Goal: Task Accomplishment & Management: Use online tool/utility

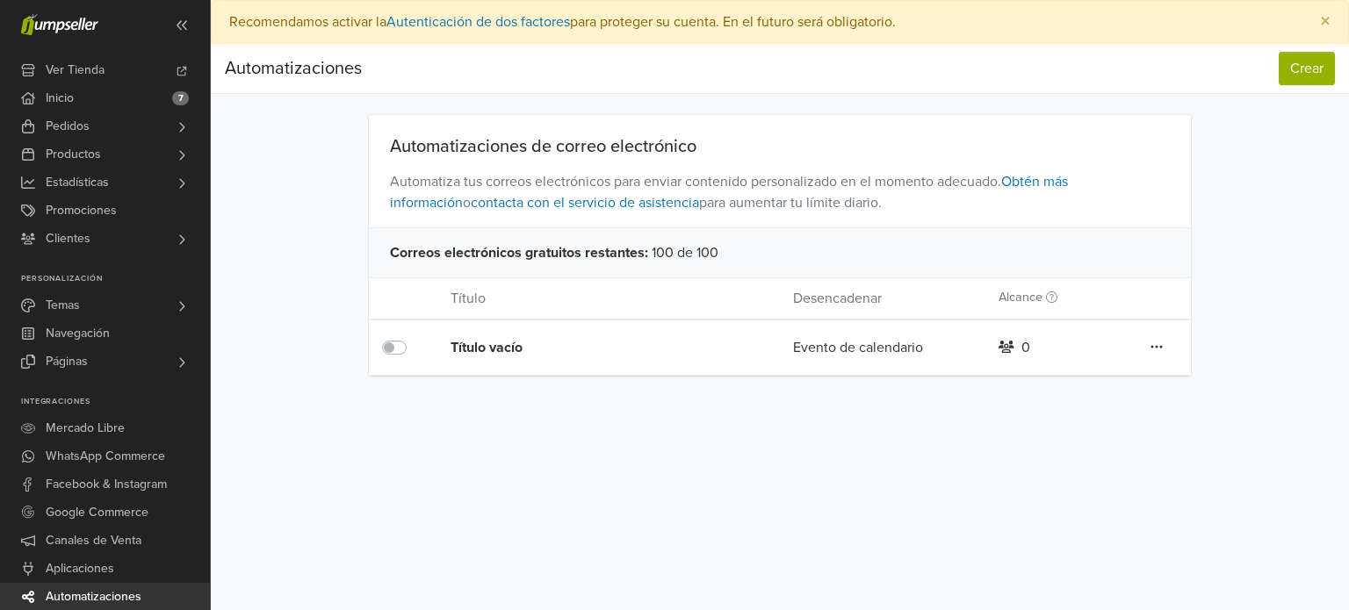
click at [1149, 357] on div "Editar Duplicar Eliminar" at bounding box center [1156, 347] width 68 height 23
click at [1162, 347] on icon at bounding box center [1156, 347] width 11 height 3
click at [1069, 438] on link "Eliminar" at bounding box center [1092, 438] width 139 height 28
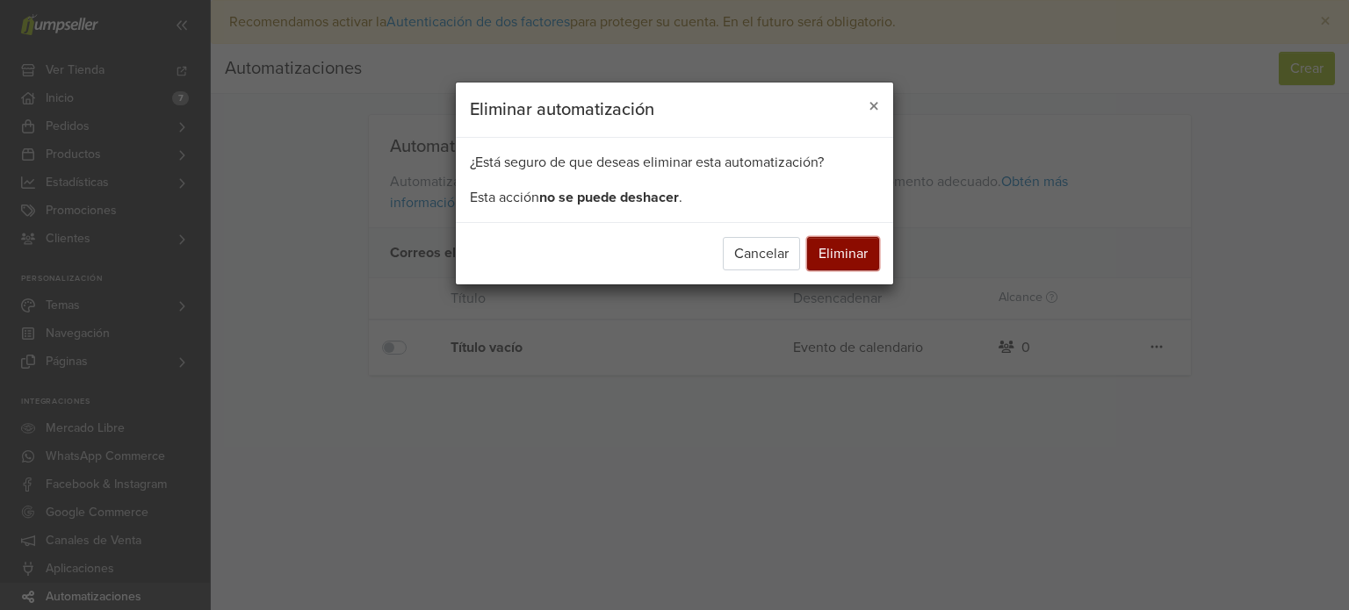
click at [864, 257] on button "Eliminar" at bounding box center [843, 253] width 72 height 33
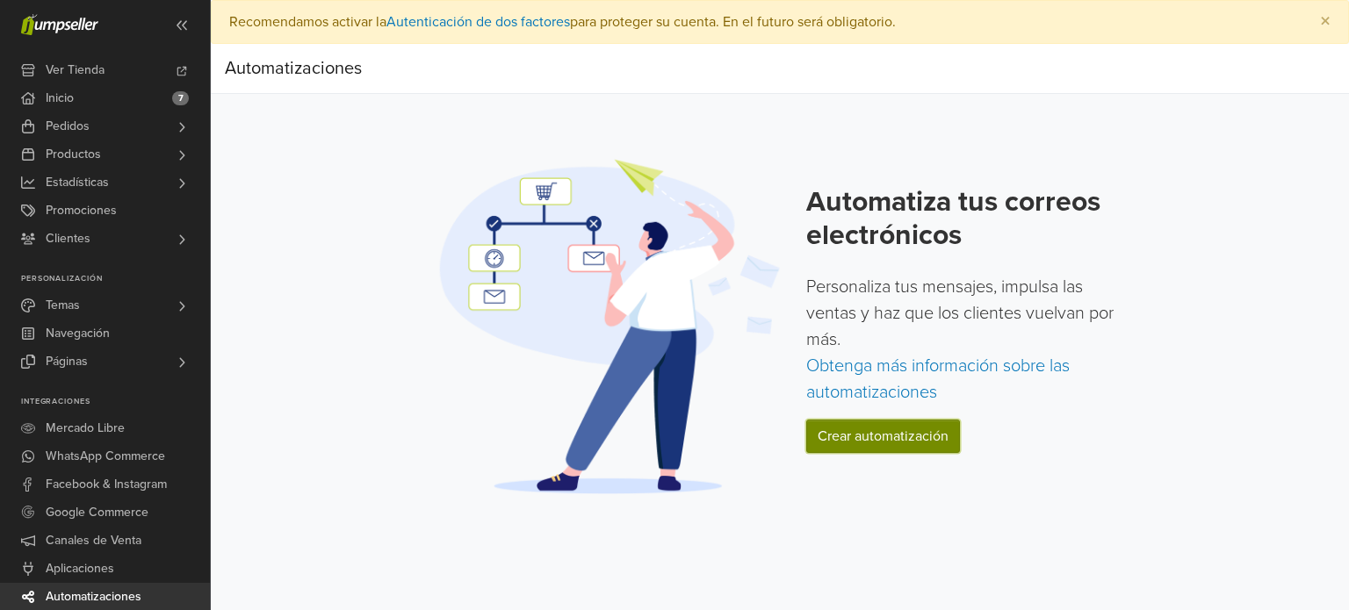
click at [886, 438] on link "Crear automatización" at bounding box center [883, 436] width 154 height 33
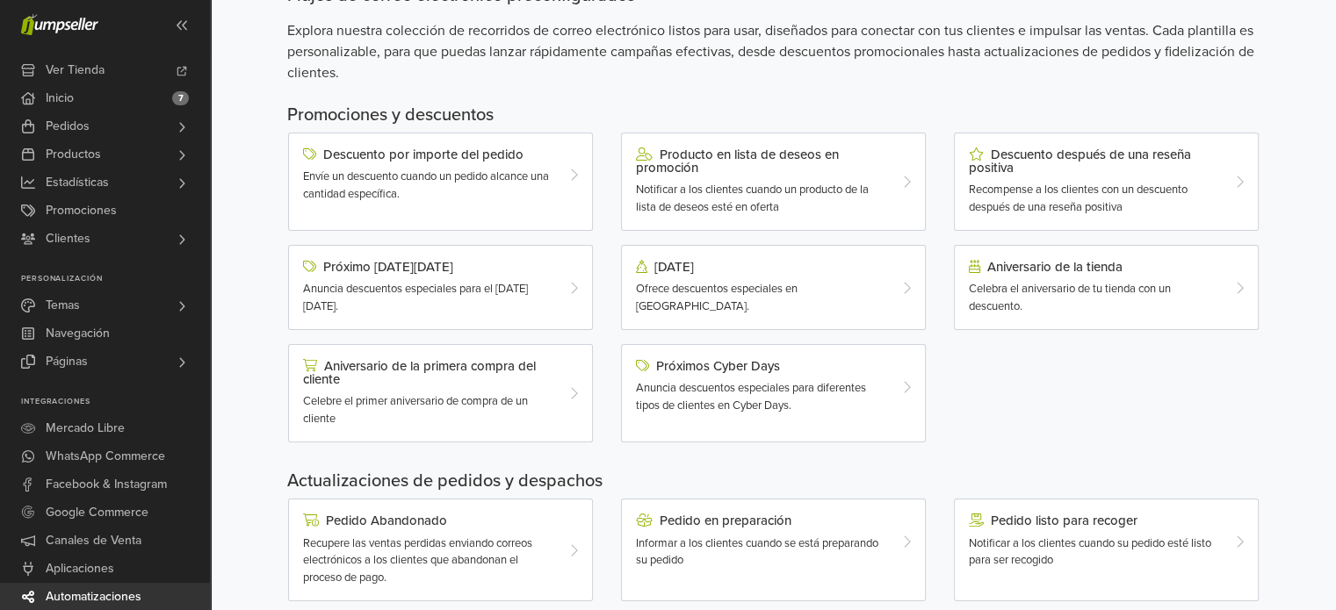
scroll to position [123, 0]
click at [501, 277] on div "Próximo [DATE][DATE] Anuncia descuentos especiales para el [DATE][DATE]." at bounding box center [428, 287] width 277 height 55
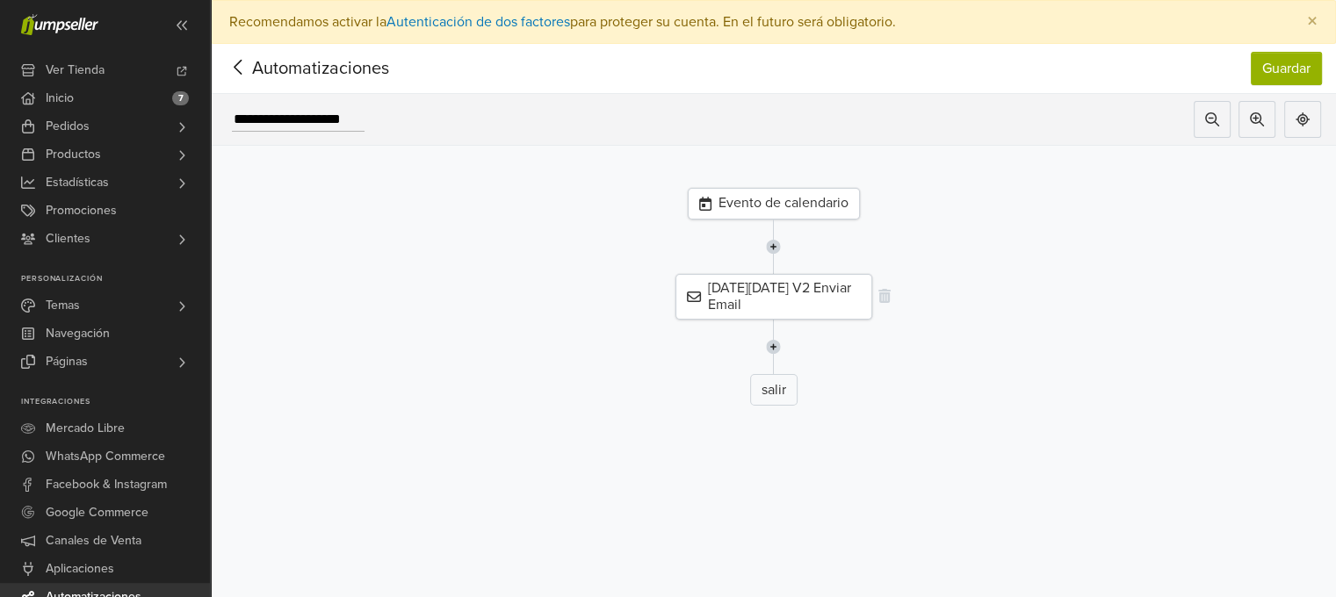
click at [758, 285] on div "[DATE][DATE] V2 Enviar Email" at bounding box center [773, 297] width 197 height 46
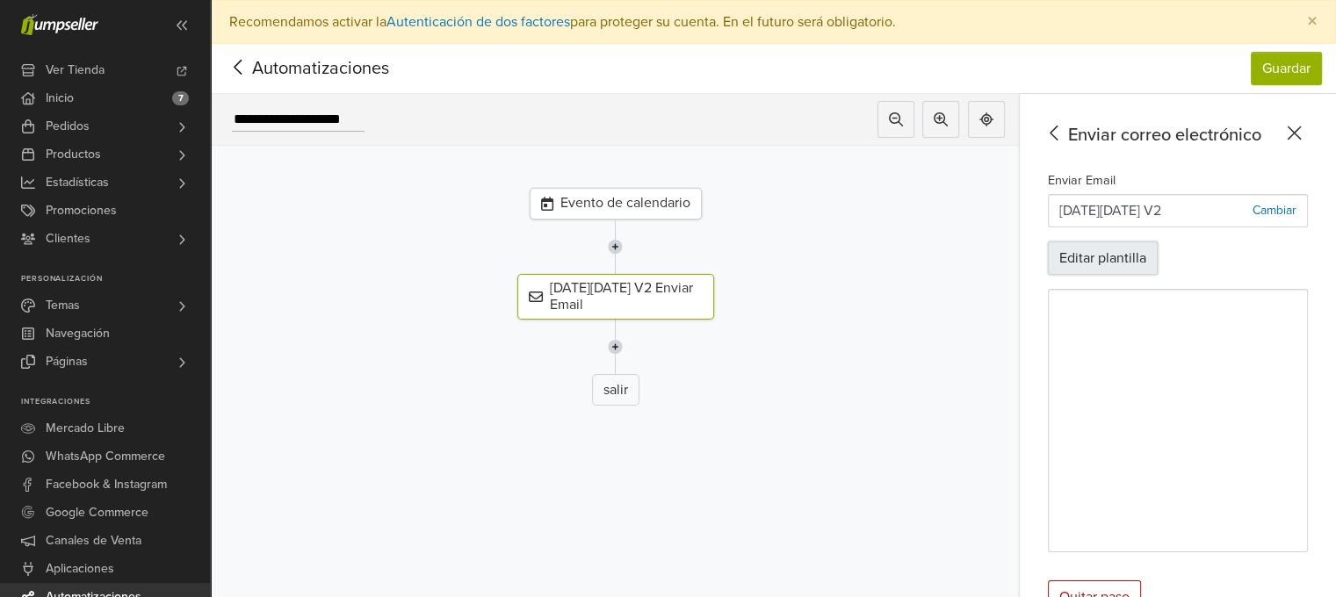
click at [1128, 263] on button "Editar plantilla" at bounding box center [1103, 257] width 110 height 33
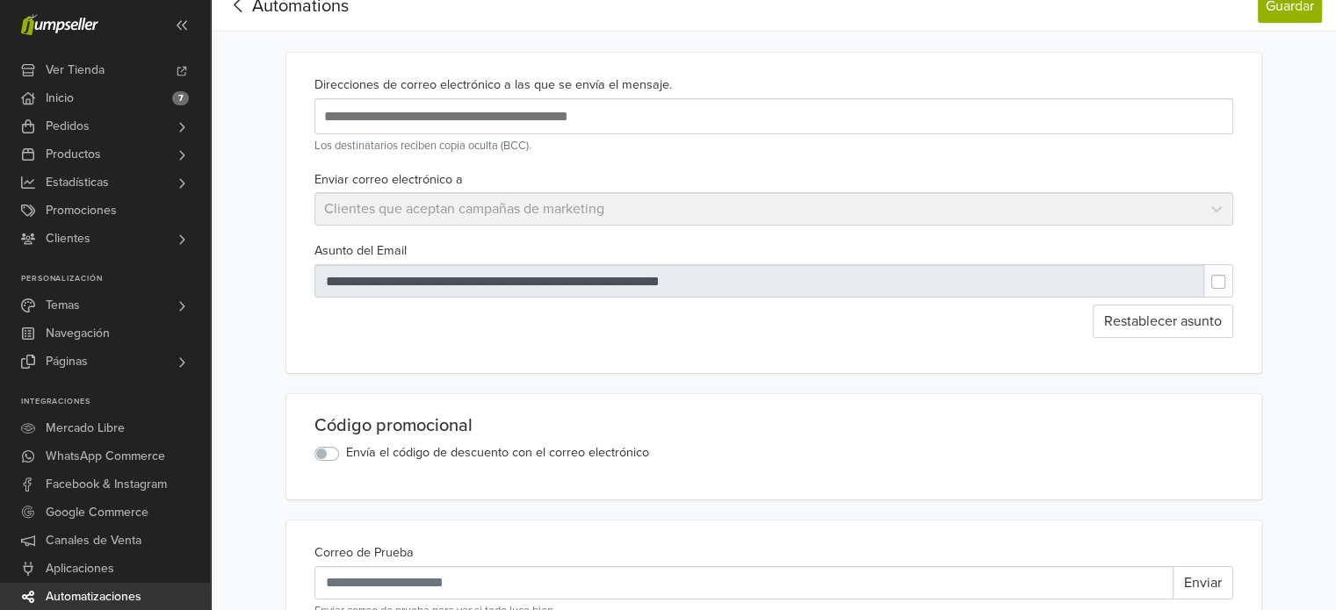
scroll to position [63, 0]
click at [593, 269] on div at bounding box center [759, 279] width 890 height 33
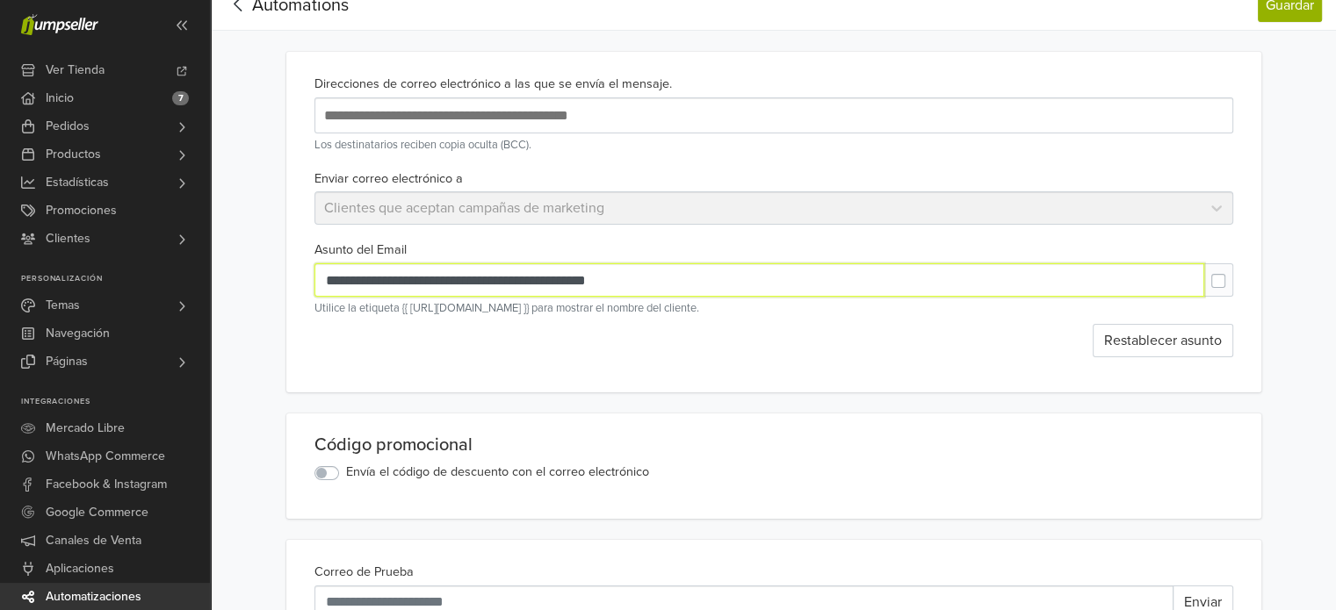
click at [596, 273] on input "**********" at bounding box center [759, 279] width 890 height 33
drag, startPoint x: 632, startPoint y: 278, endPoint x: 270, endPoint y: 305, distance: 362.7
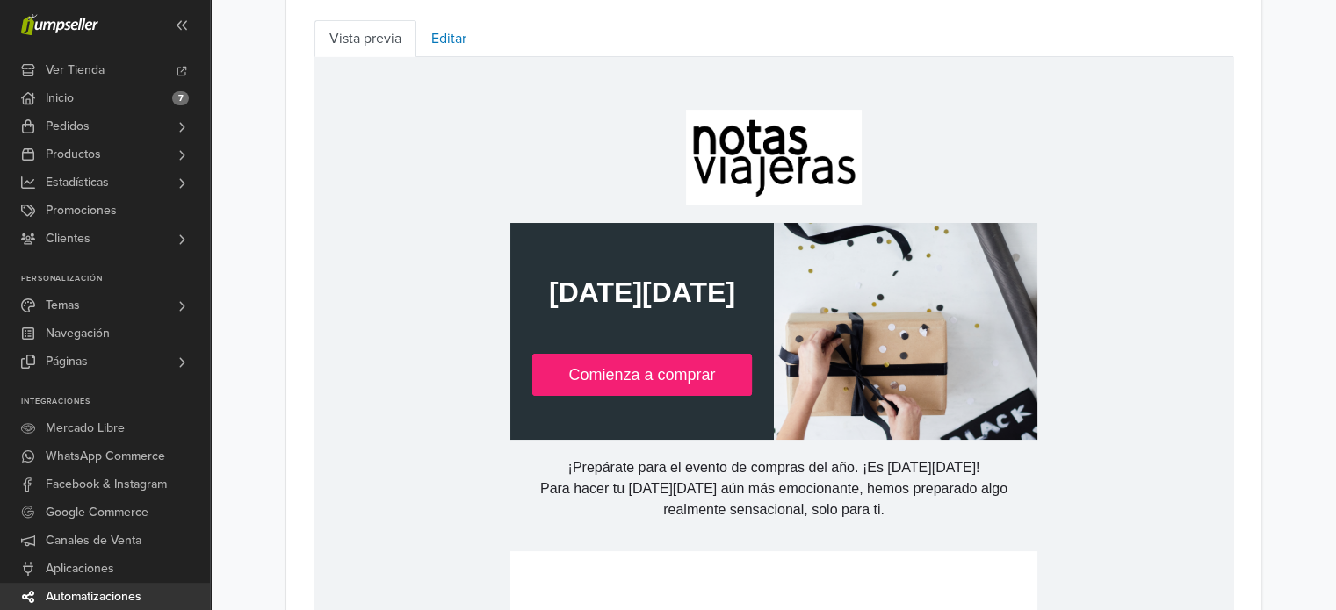
scroll to position [766, 0]
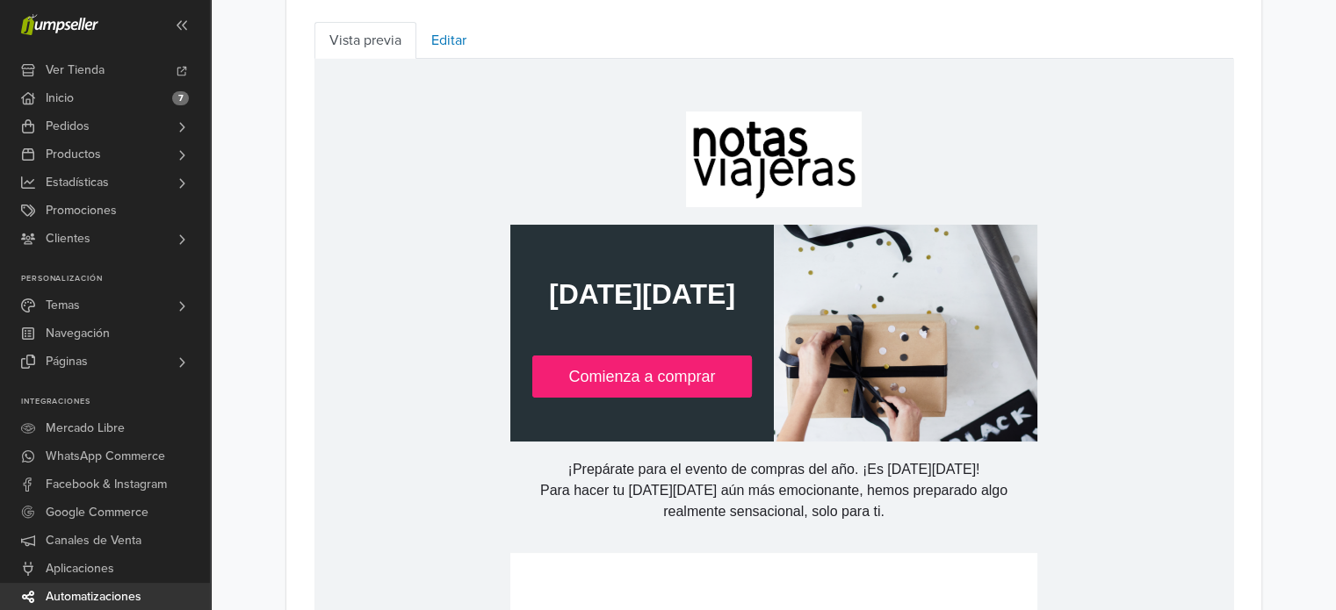
type input "**********"
click at [641, 293] on h1 "[DATE][DATE]" at bounding box center [641, 294] width 228 height 34
click at [839, 312] on td at bounding box center [904, 333] width 263 height 217
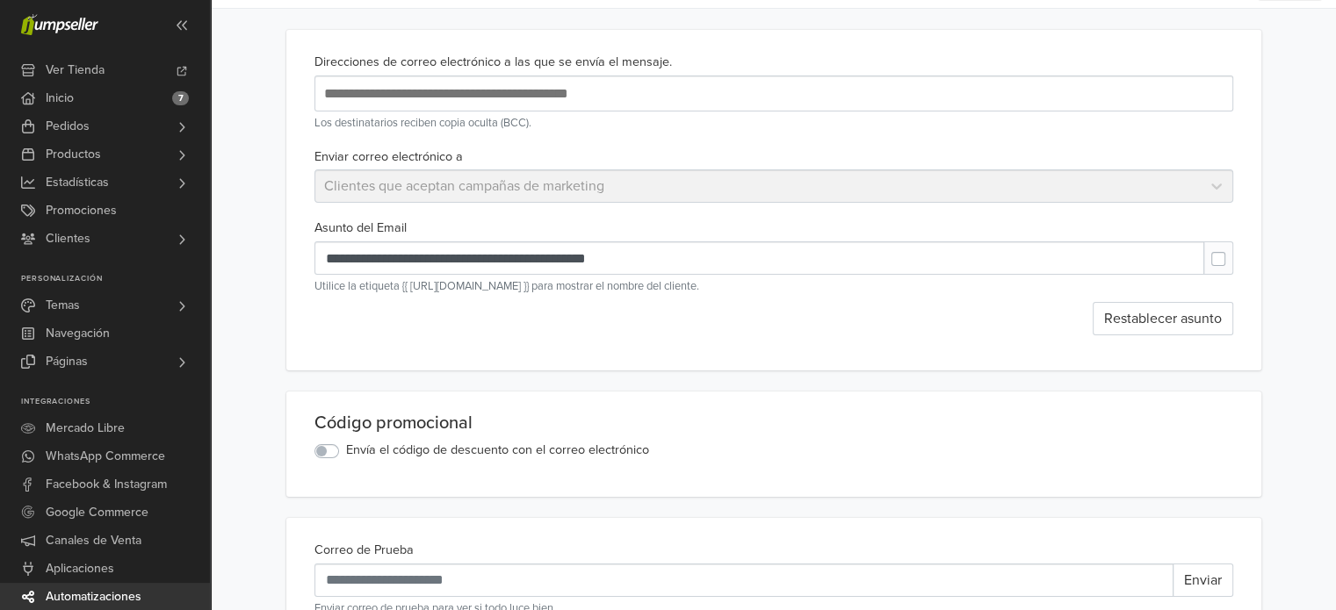
scroll to position [0, 0]
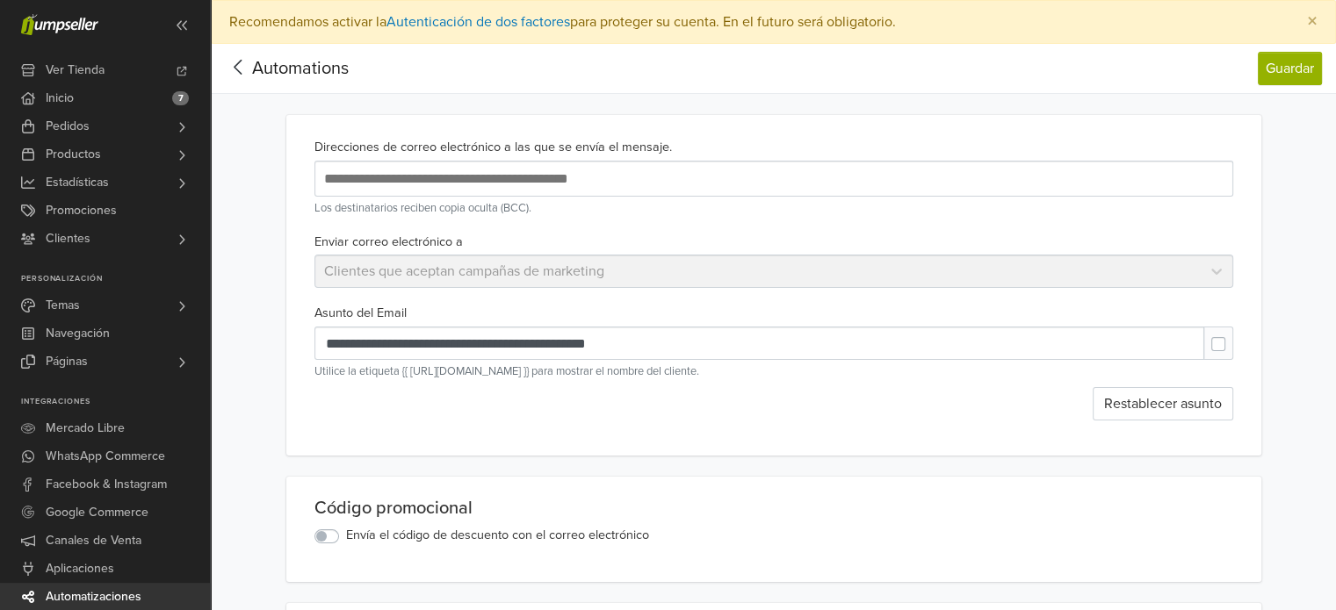
click at [395, 172] on input "text" at bounding box center [605, 179] width 571 height 24
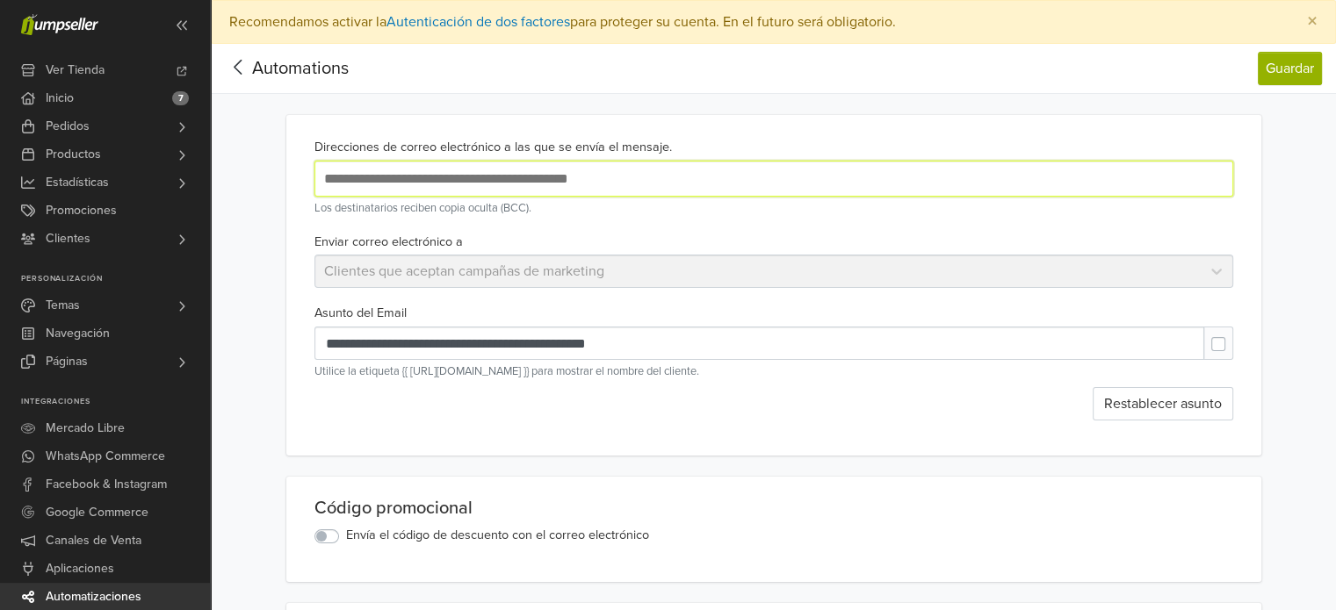
click at [478, 186] on input "text" at bounding box center [605, 179] width 571 height 24
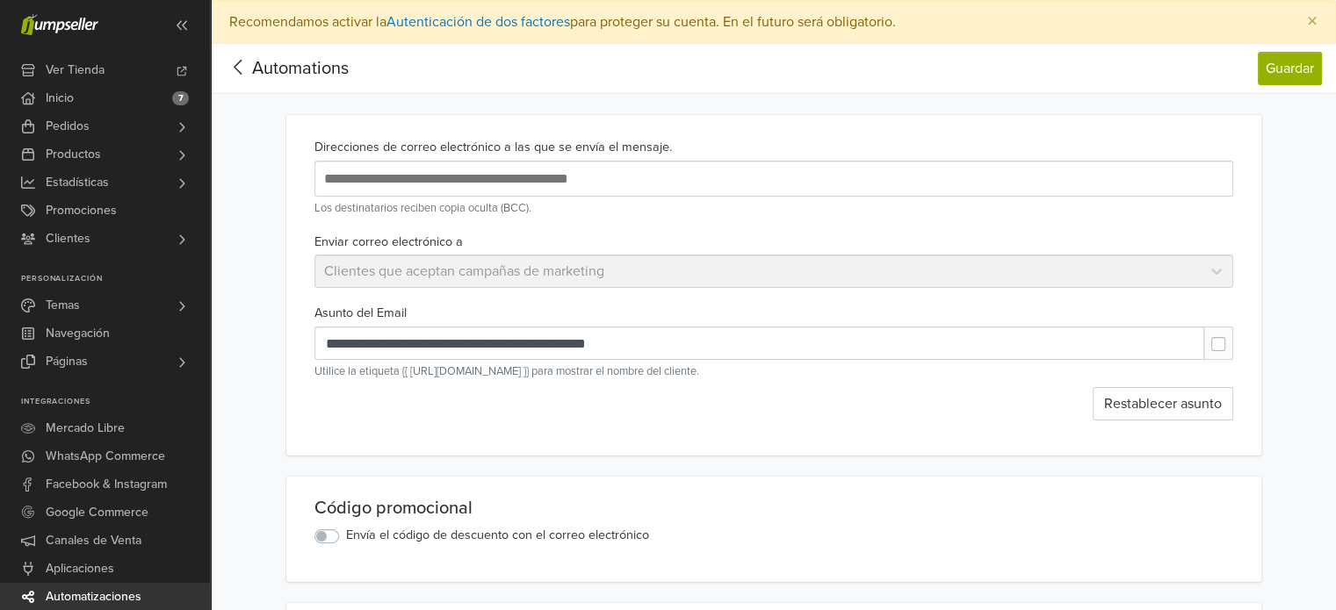
click at [287, 162] on div "**********" at bounding box center [773, 285] width 975 height 341
click at [485, 273] on div "Enviar correo electrónico a Clientes que aceptan campañas de marketing" at bounding box center [773, 260] width 933 height 58
click at [235, 68] on icon at bounding box center [238, 67] width 27 height 22
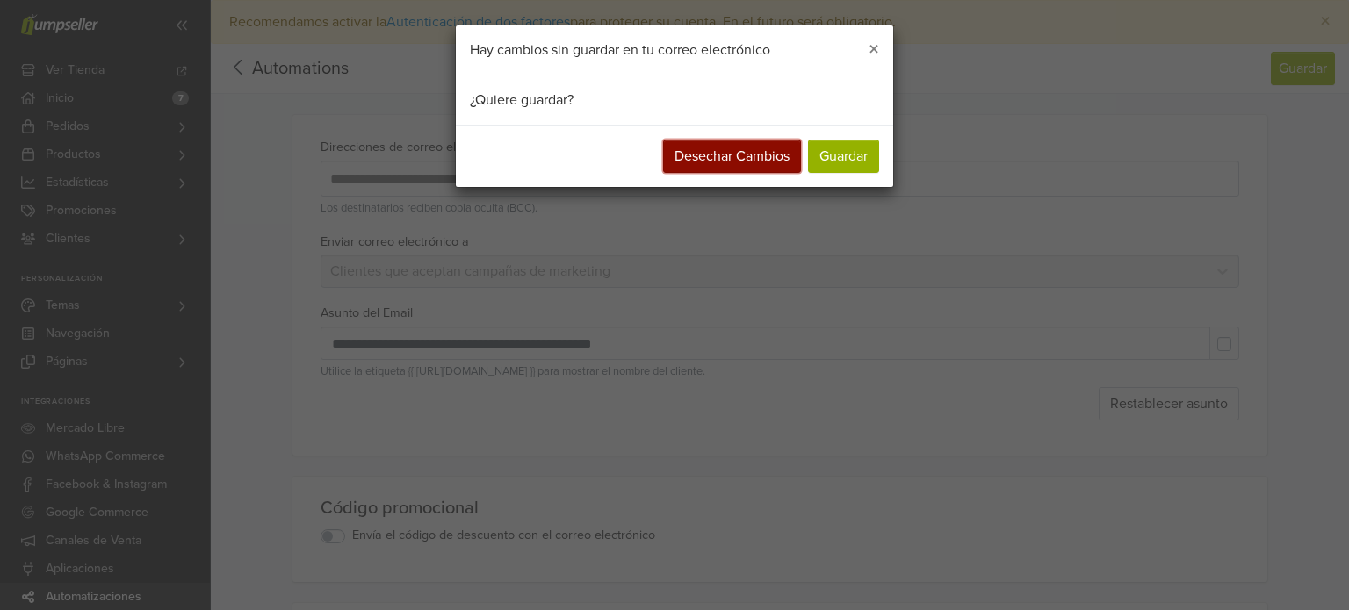
click at [762, 150] on button "Desechar Cambios" at bounding box center [732, 156] width 138 height 33
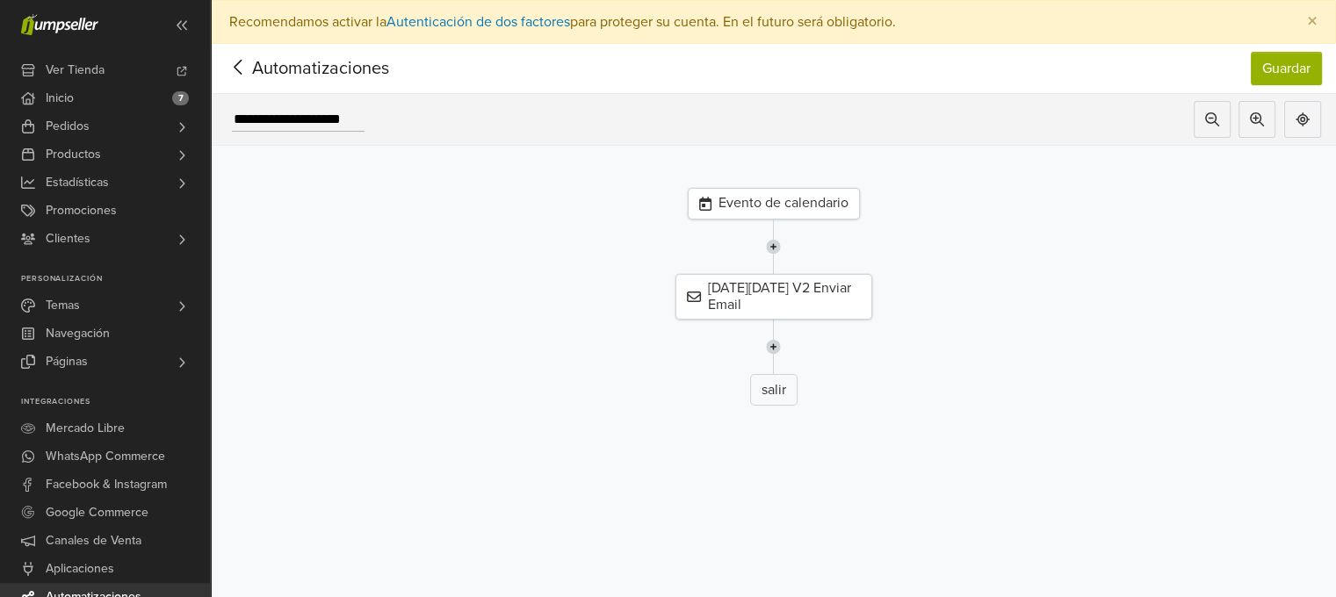
click at [240, 66] on icon at bounding box center [238, 67] width 27 height 22
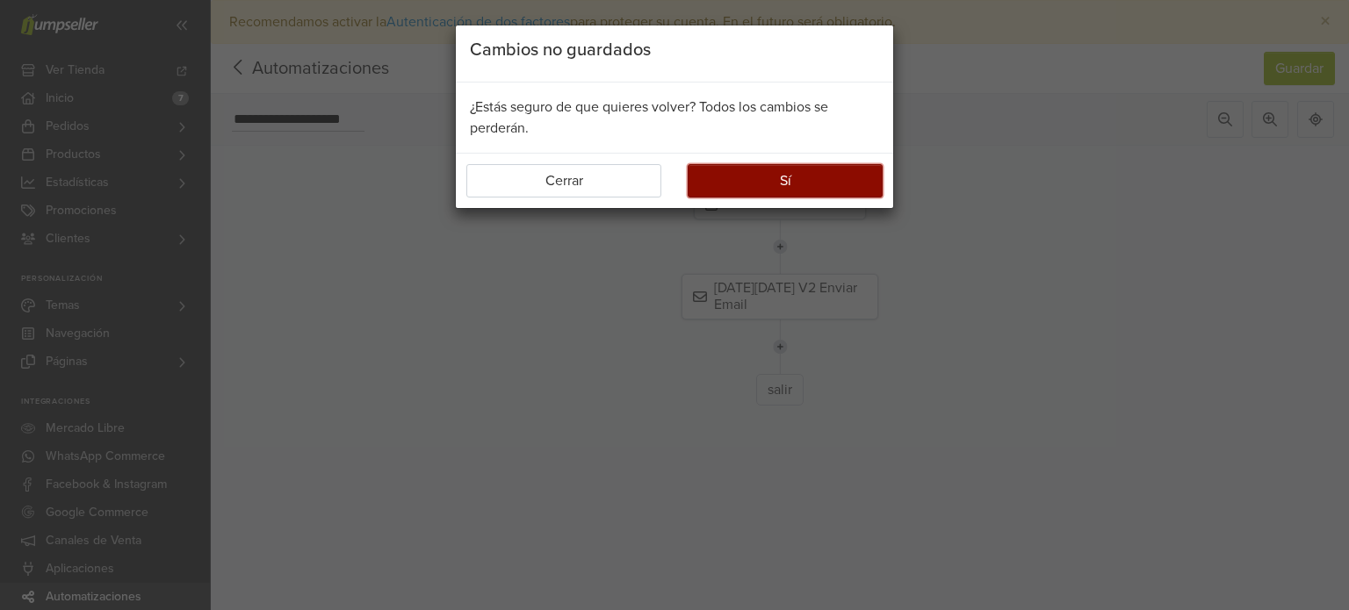
click at [748, 186] on button "Sí" at bounding box center [785, 180] width 195 height 33
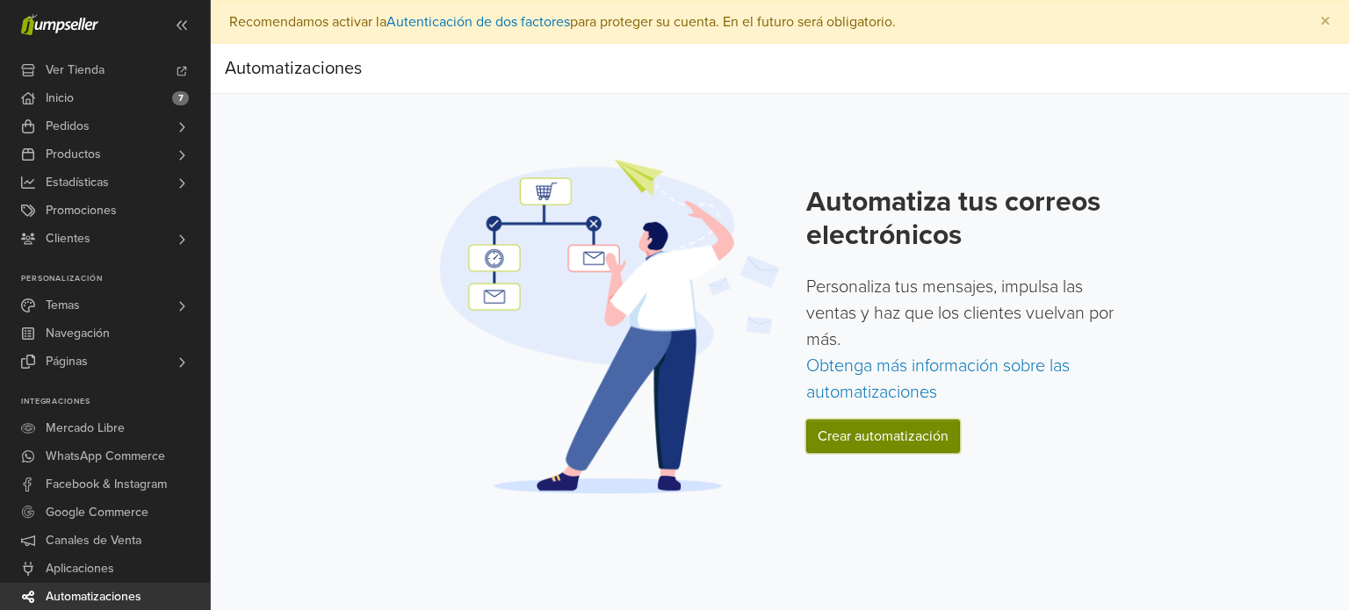
click at [904, 436] on link "Crear automatización" at bounding box center [883, 436] width 154 height 33
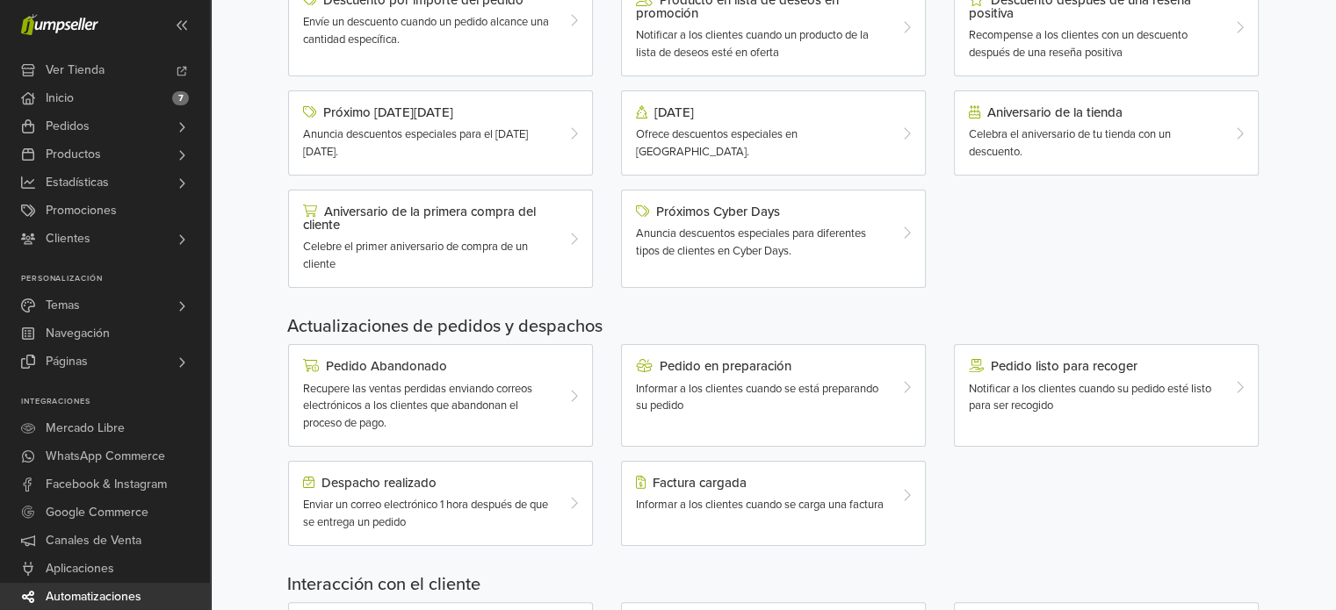
scroll to position [411, 0]
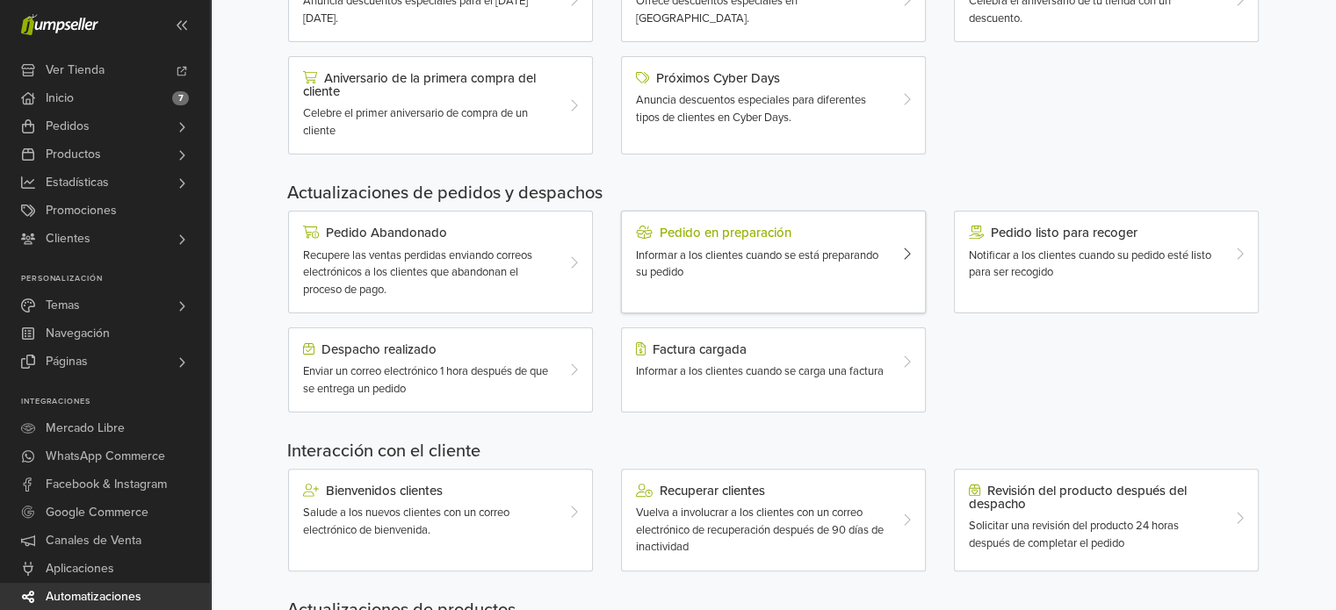
click at [816, 256] on span "Informar a los clientes cuando se está preparando su pedido" at bounding box center [757, 265] width 242 height 32
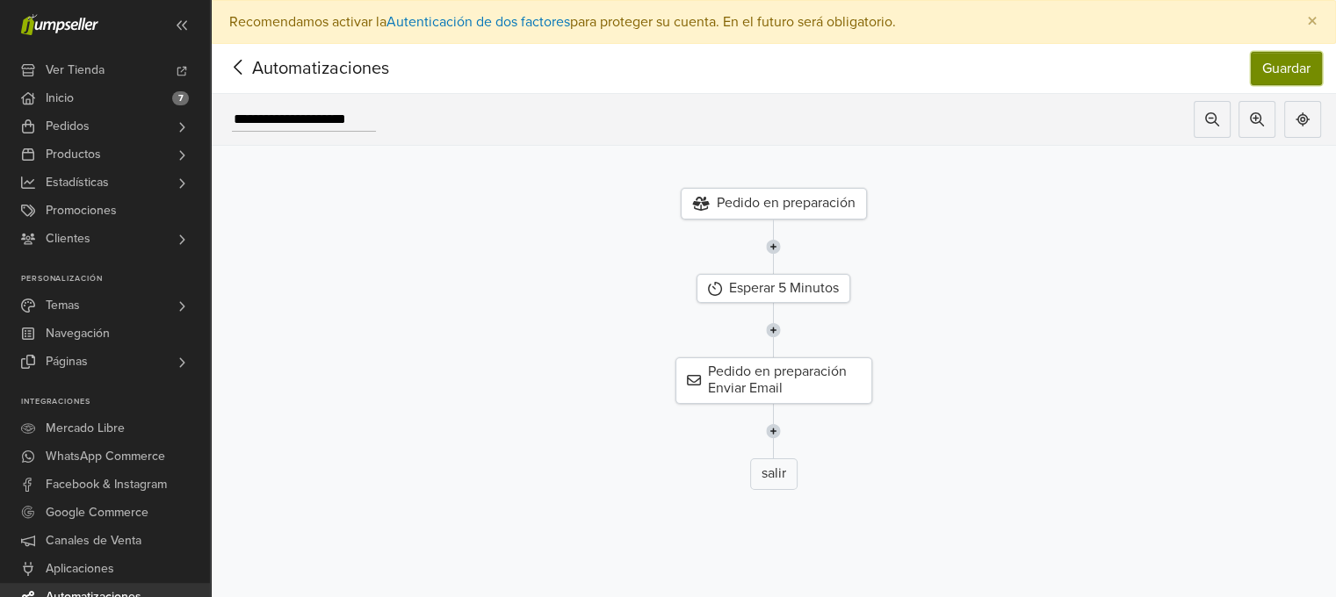
click at [1301, 76] on button "Guardar" at bounding box center [1285, 68] width 71 height 33
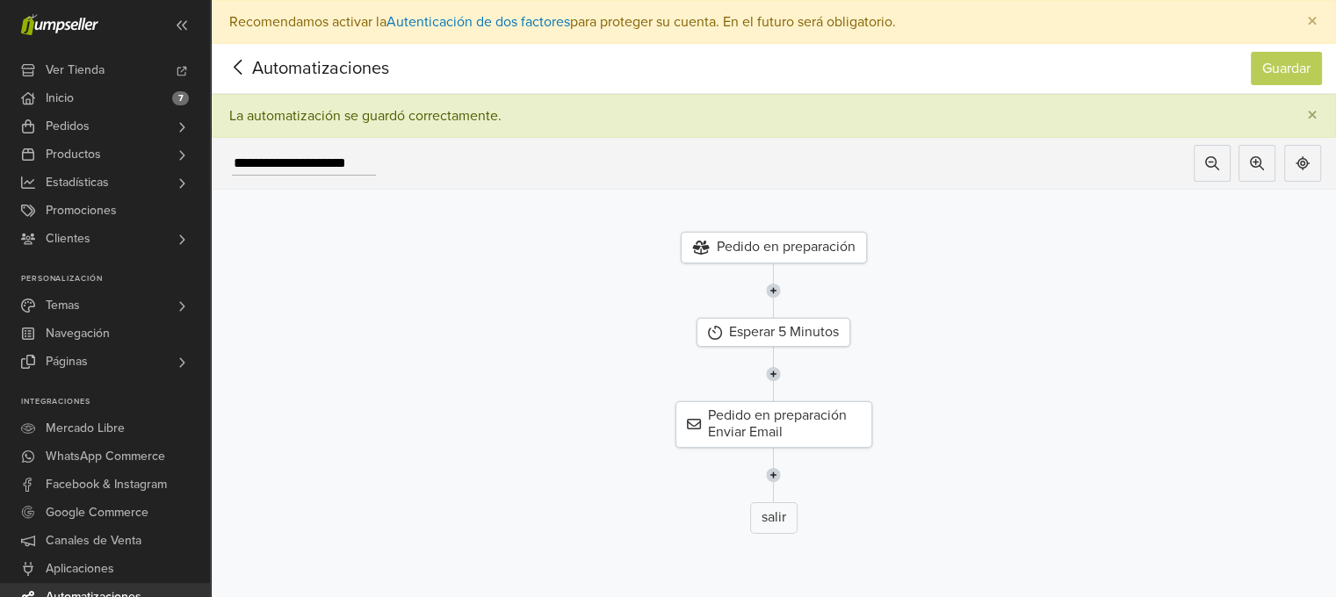
click at [235, 61] on icon at bounding box center [238, 67] width 27 height 22
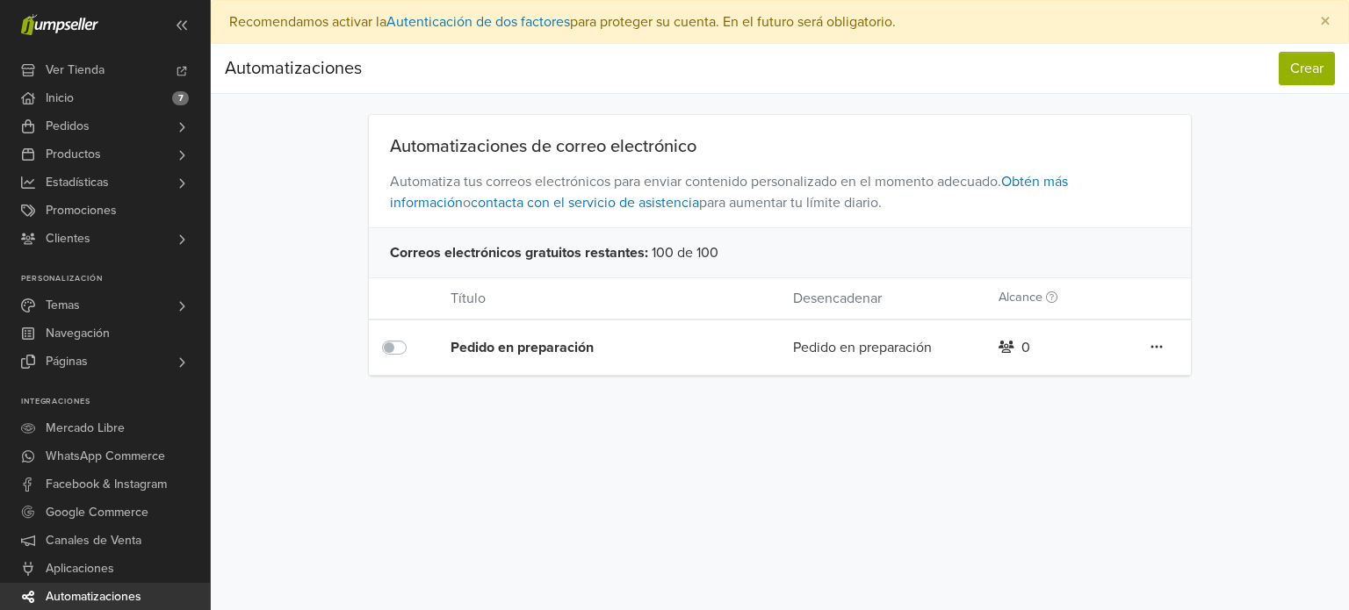
click at [1156, 348] on icon at bounding box center [1156, 347] width 12 height 14
click at [1074, 435] on link "Eliminar" at bounding box center [1092, 438] width 139 height 28
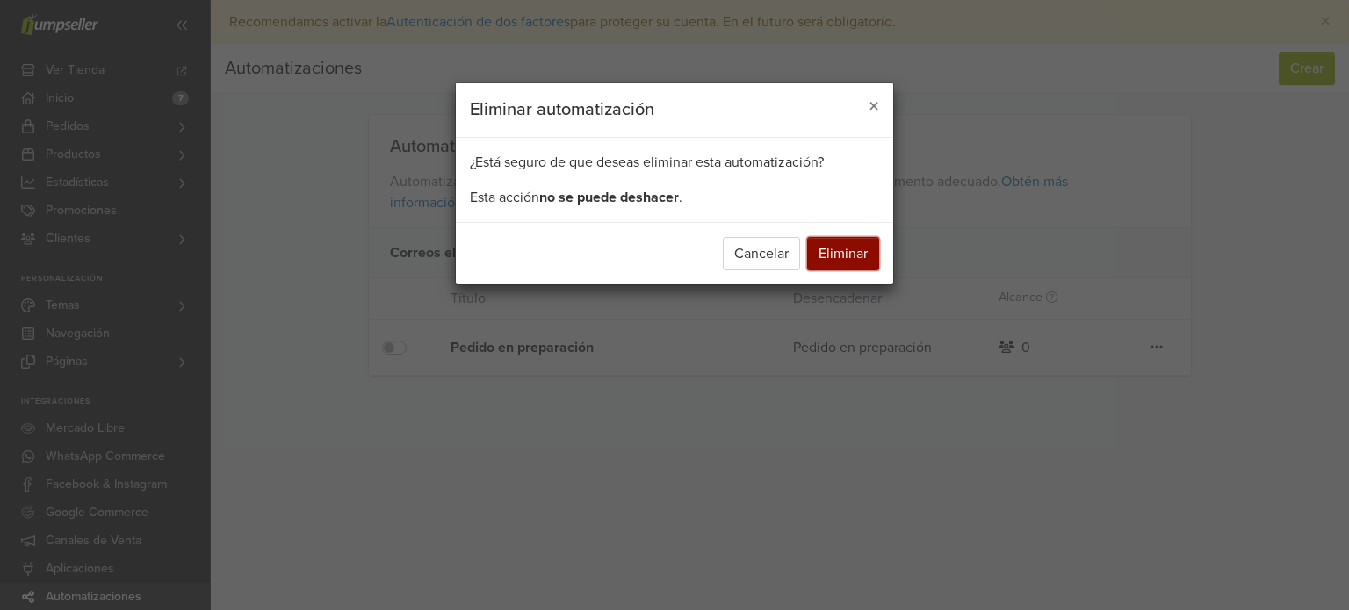
click at [854, 245] on button "Eliminar" at bounding box center [843, 253] width 72 height 33
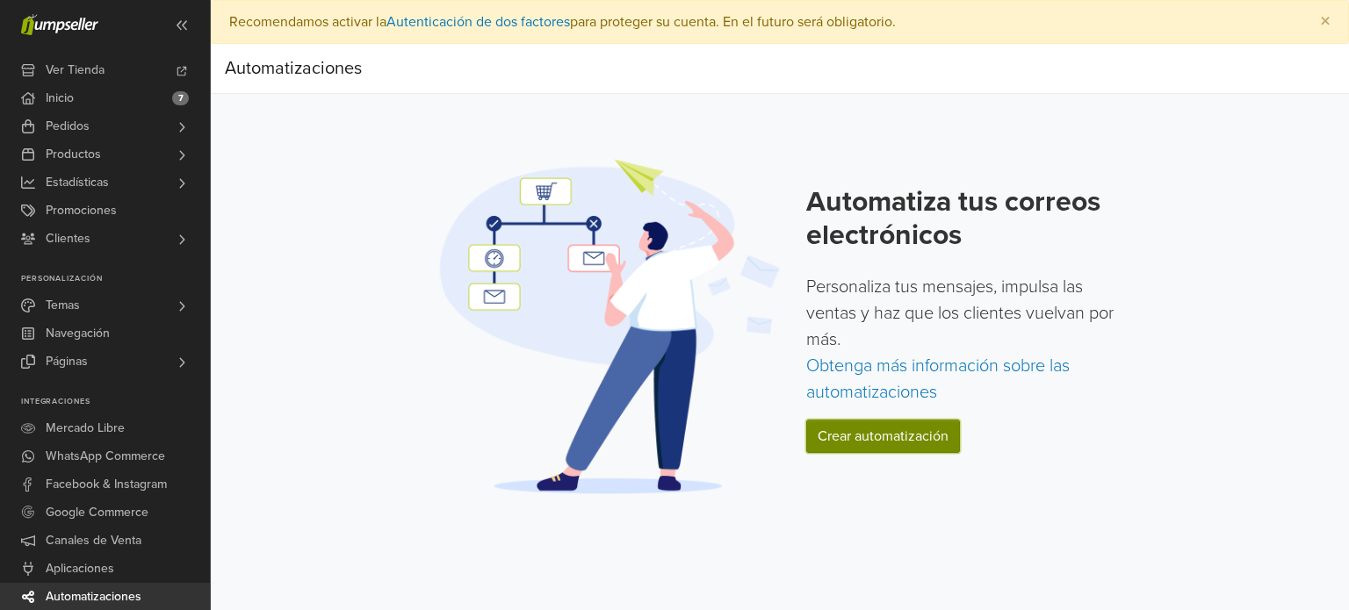
click at [845, 442] on link "Crear automatización" at bounding box center [883, 436] width 154 height 33
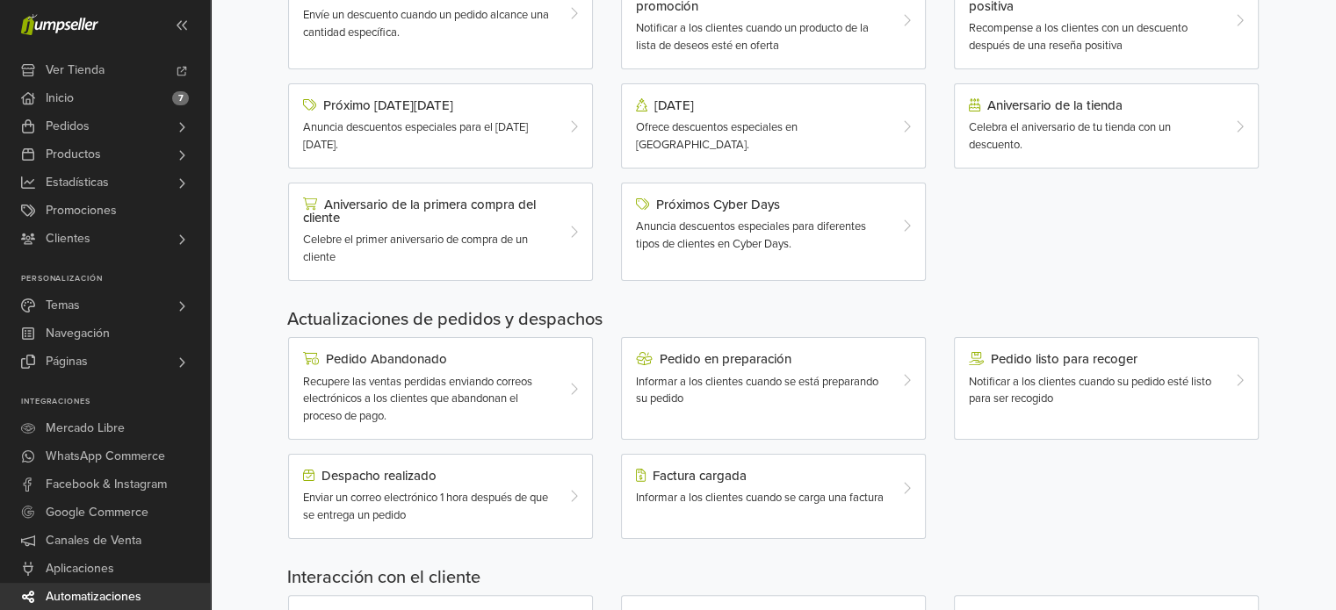
scroll to position [290, 0]
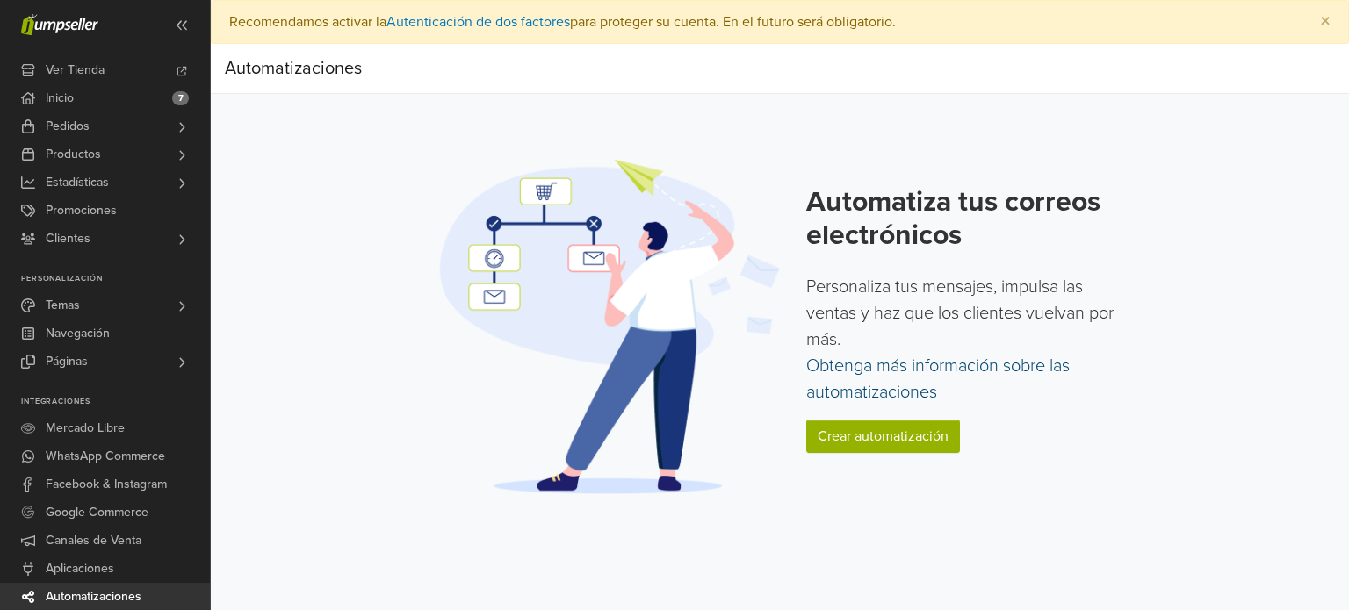
click at [912, 369] on link "Obtenga más información sobre las automatizaciones" at bounding box center [937, 379] width 263 height 47
click at [854, 444] on link "Crear automatización" at bounding box center [883, 436] width 154 height 33
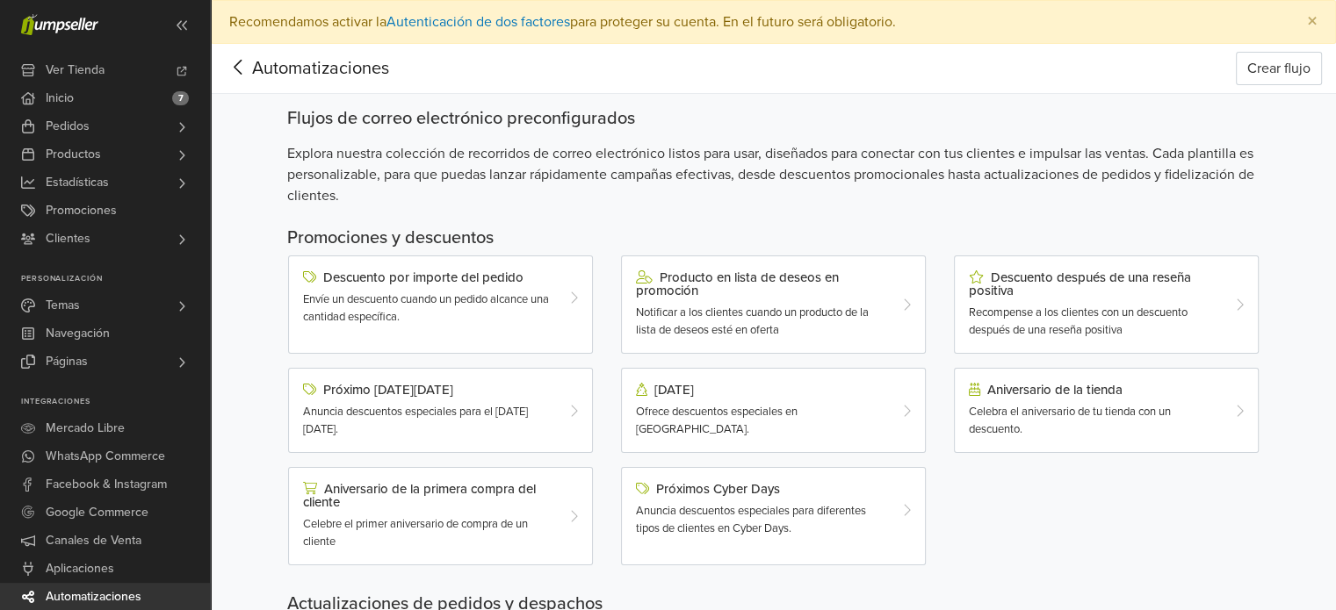
scroll to position [51, 0]
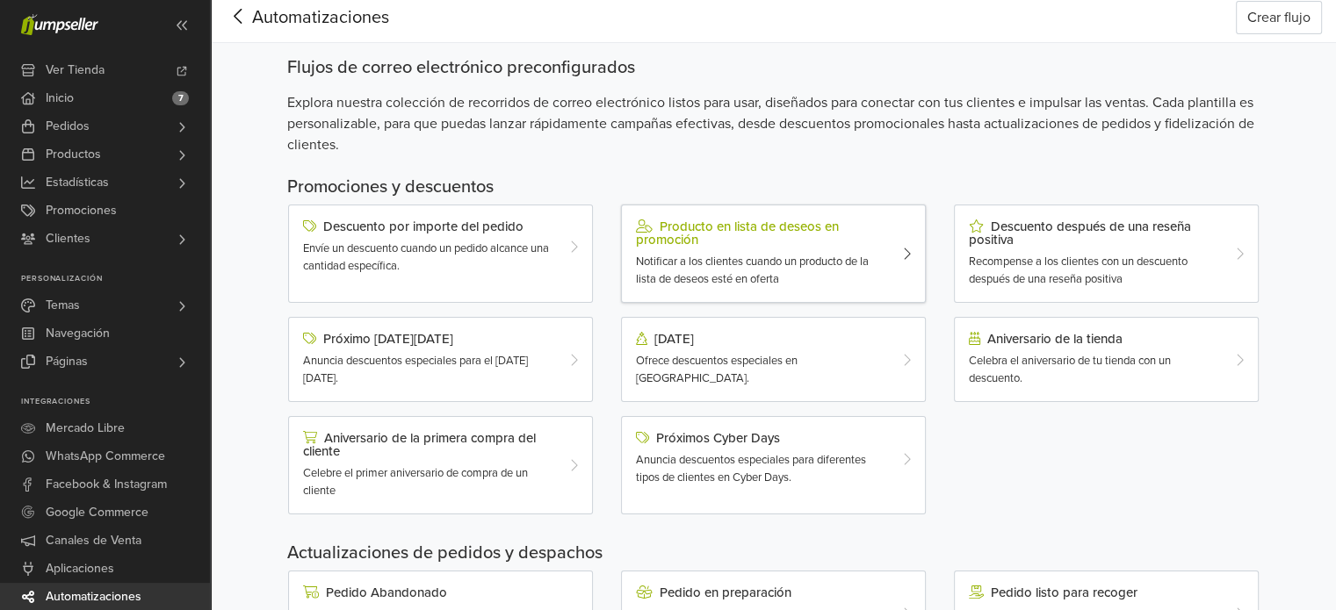
click at [745, 238] on div "Producto en lista de deseos en promoción" at bounding box center [761, 233] width 250 height 27
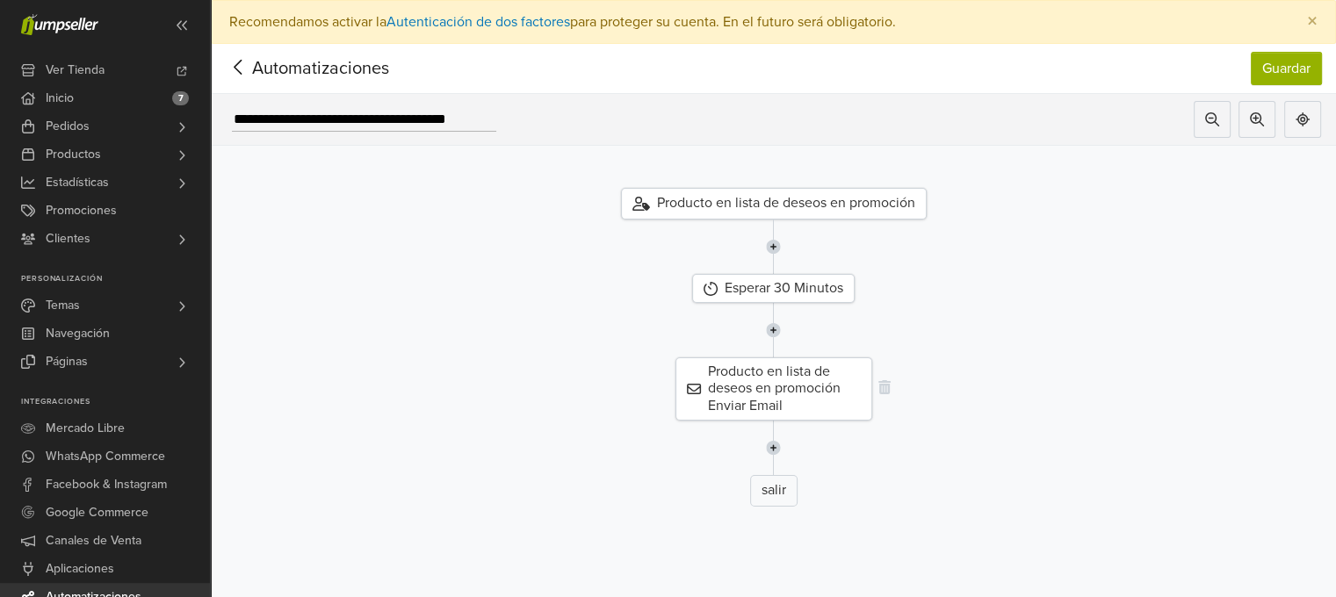
click at [717, 383] on div "Producto en lista de deseos en promoción Enviar Email" at bounding box center [773, 388] width 197 height 63
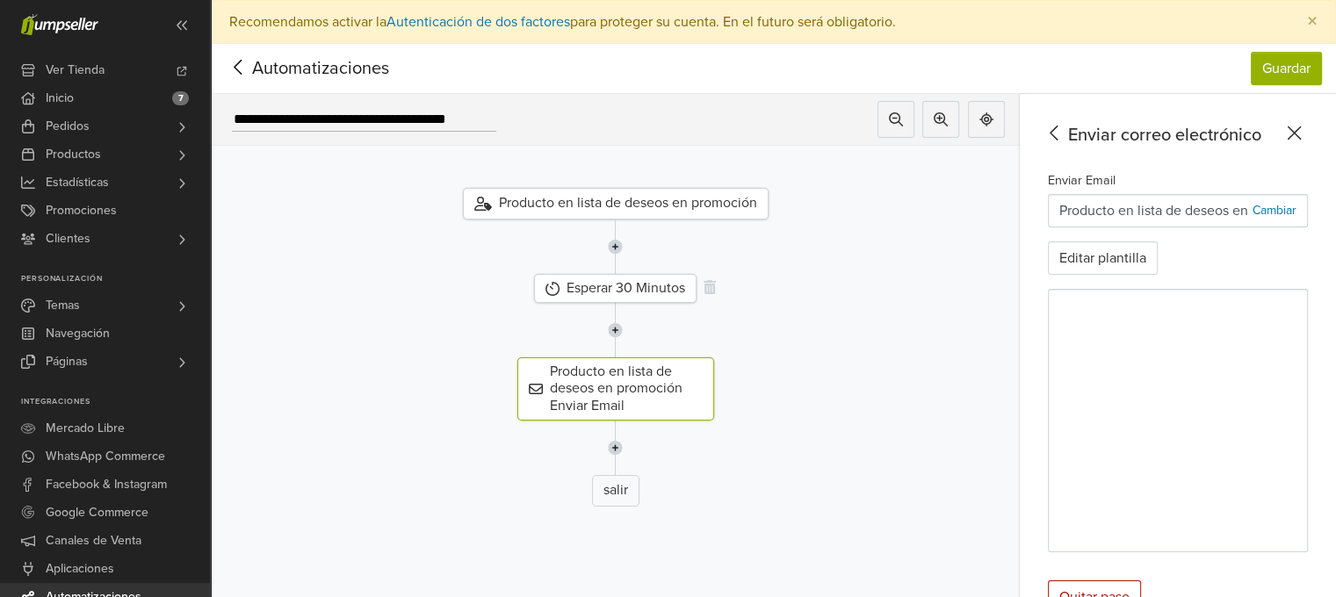
click at [665, 292] on div "Esperar 30 Minutos" at bounding box center [615, 288] width 162 height 29
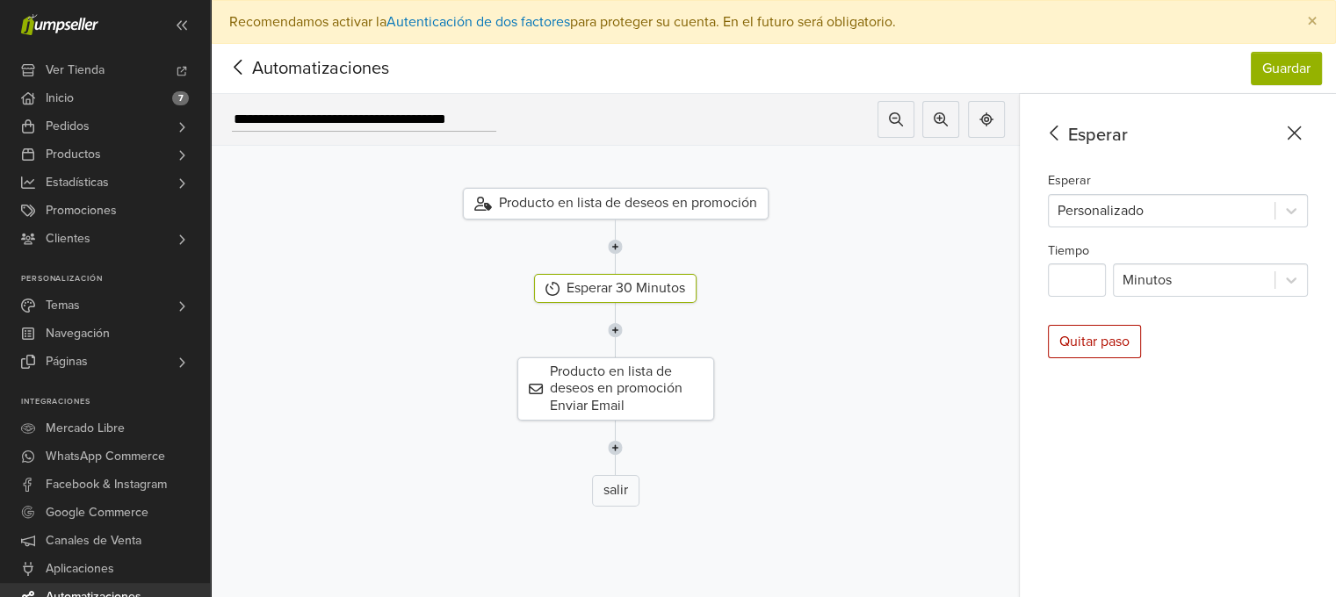
click at [671, 210] on div "Producto en lista de deseos en promoción" at bounding box center [616, 204] width 306 height 32
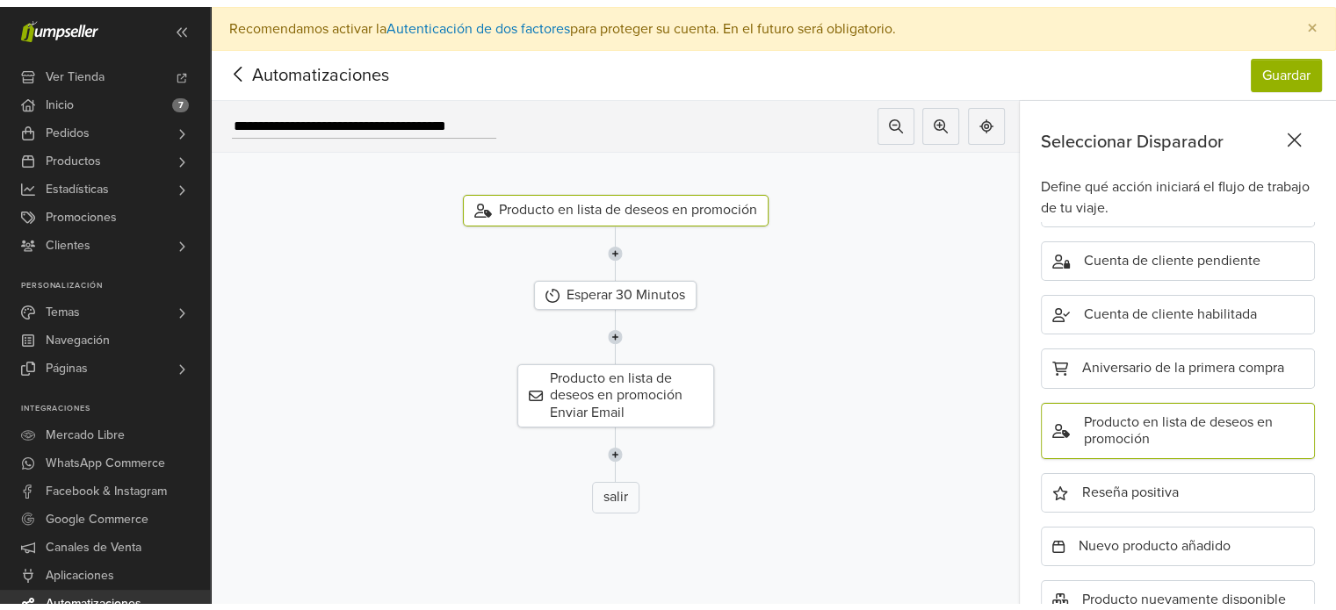
scroll to position [594, 0]
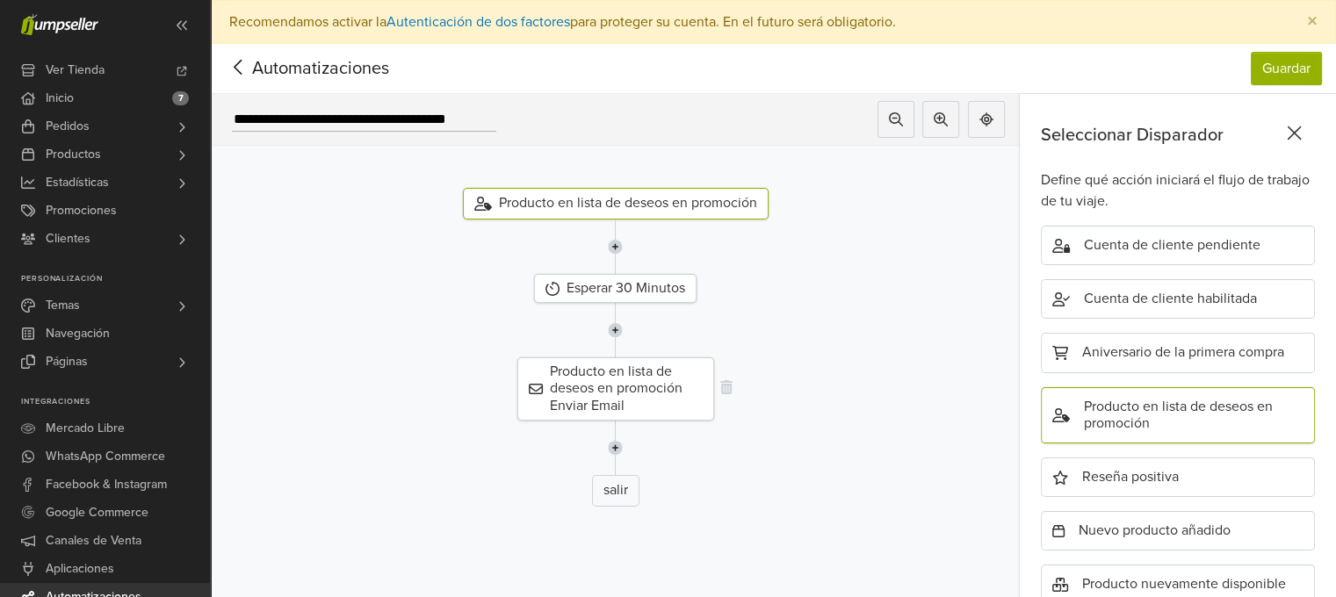
click at [661, 388] on div "Producto en lista de deseos en promoción Enviar Email" at bounding box center [615, 388] width 197 height 63
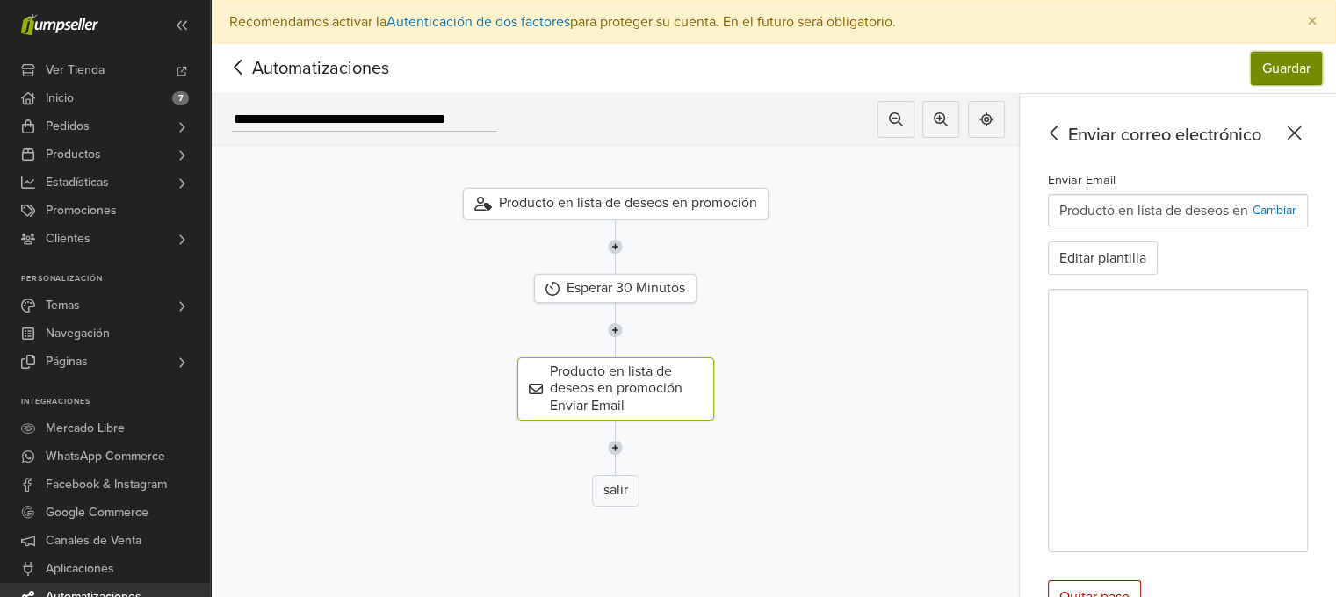
click at [1295, 71] on button "Guardar" at bounding box center [1285, 68] width 71 height 33
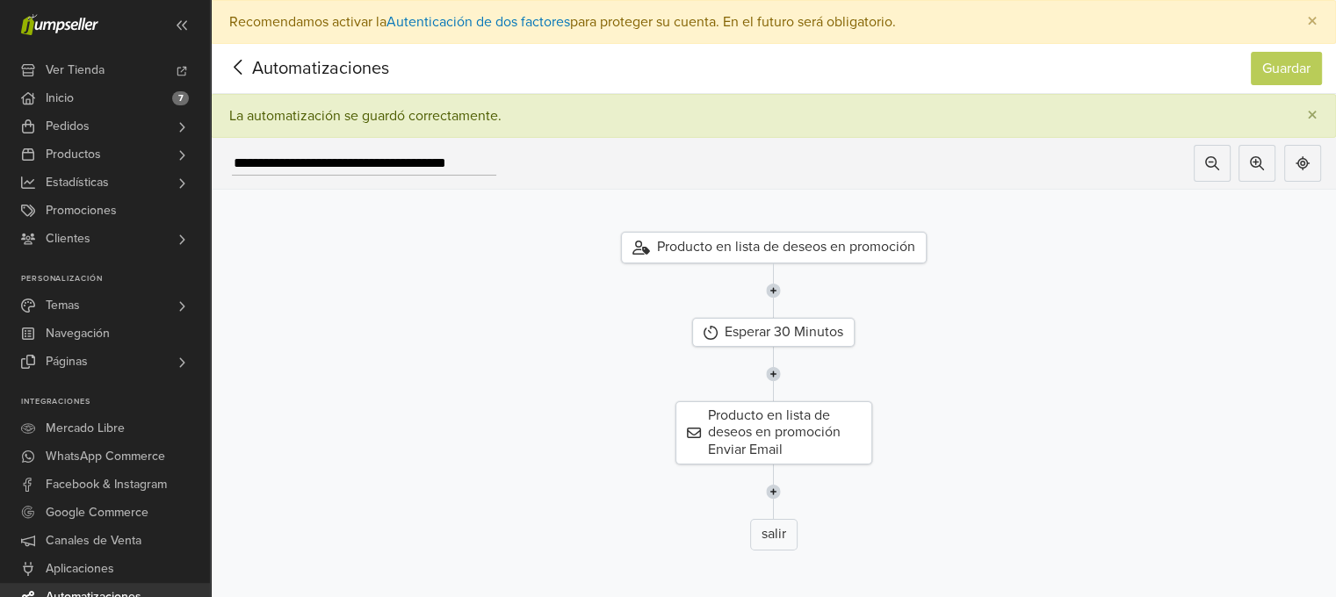
click at [232, 73] on icon at bounding box center [238, 67] width 27 height 22
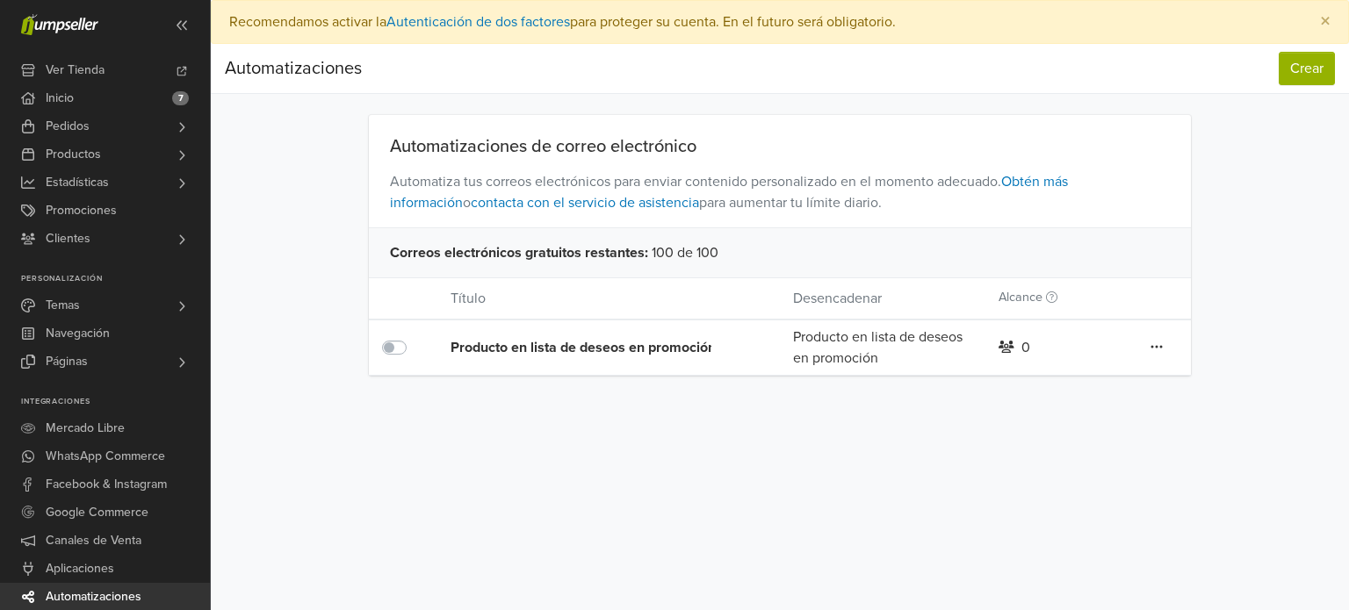
click at [1162, 349] on icon at bounding box center [1156, 347] width 12 height 14
click at [771, 459] on div "Preferencias Suscripción Salir × Recomendamos activar la Autenticación de dos f…" at bounding box center [780, 305] width 1138 height 610
click at [1293, 64] on button "Crear" at bounding box center [1307, 68] width 56 height 33
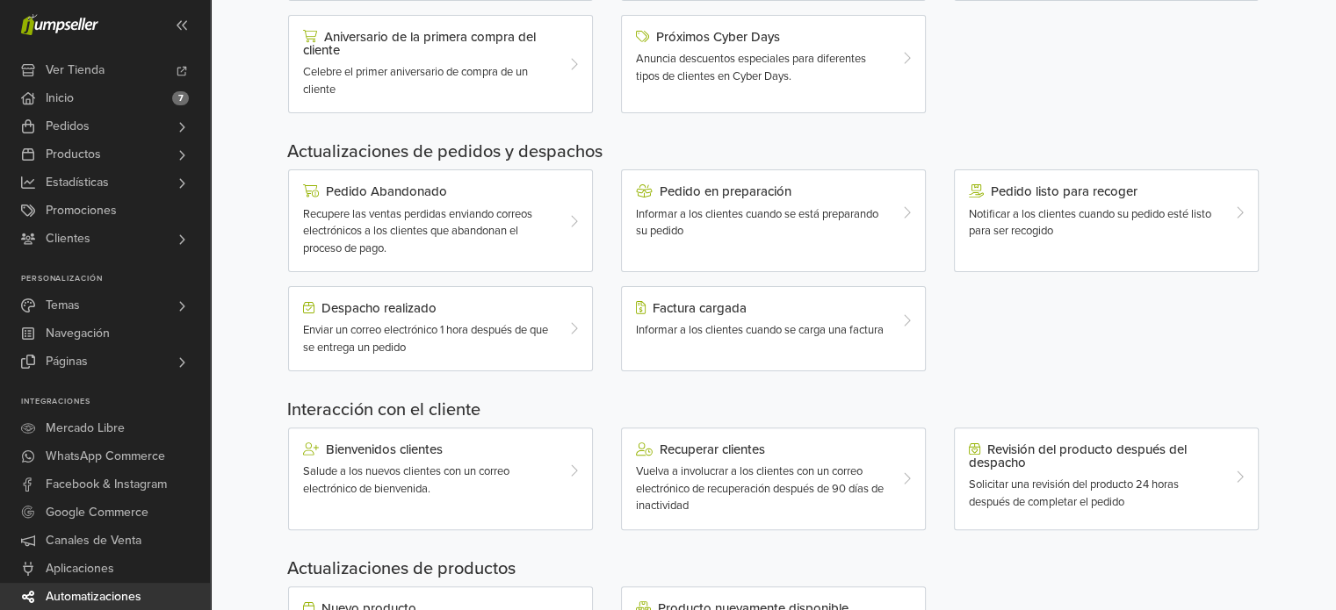
scroll to position [552, 0]
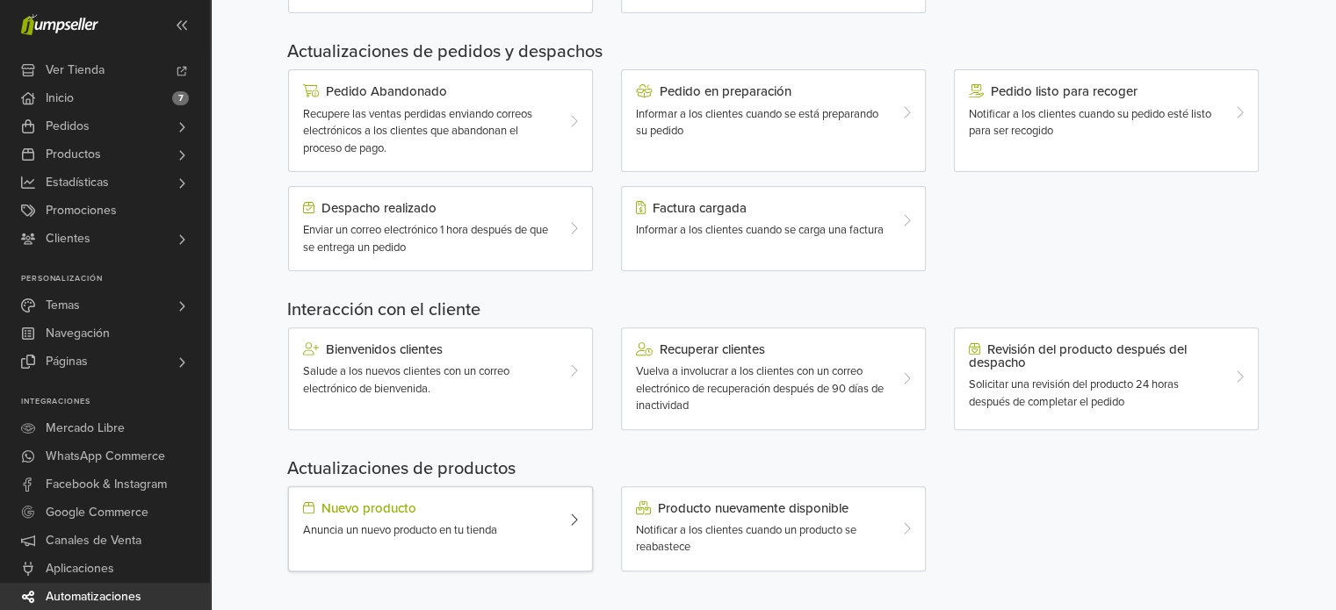
click at [493, 516] on div "Nuevo producto Anuncia un nuevo producto en tu tienda" at bounding box center [428, 520] width 277 height 39
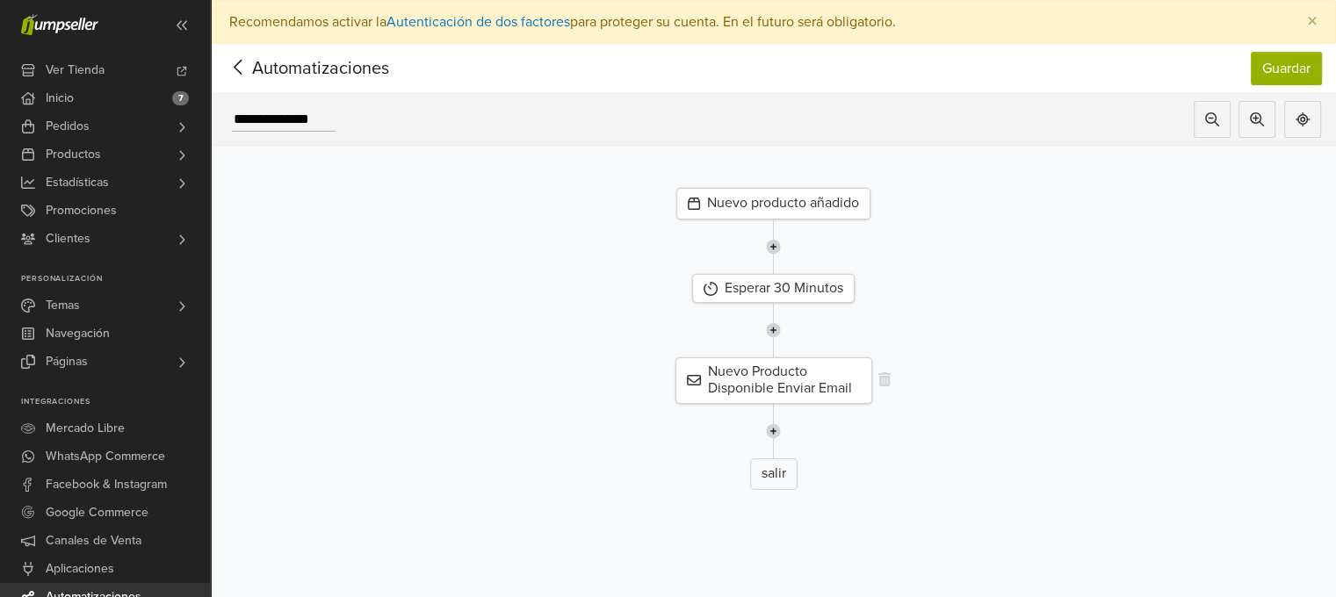
click at [742, 377] on div "Nuevo Producto Disponible Enviar Email" at bounding box center [773, 380] width 197 height 46
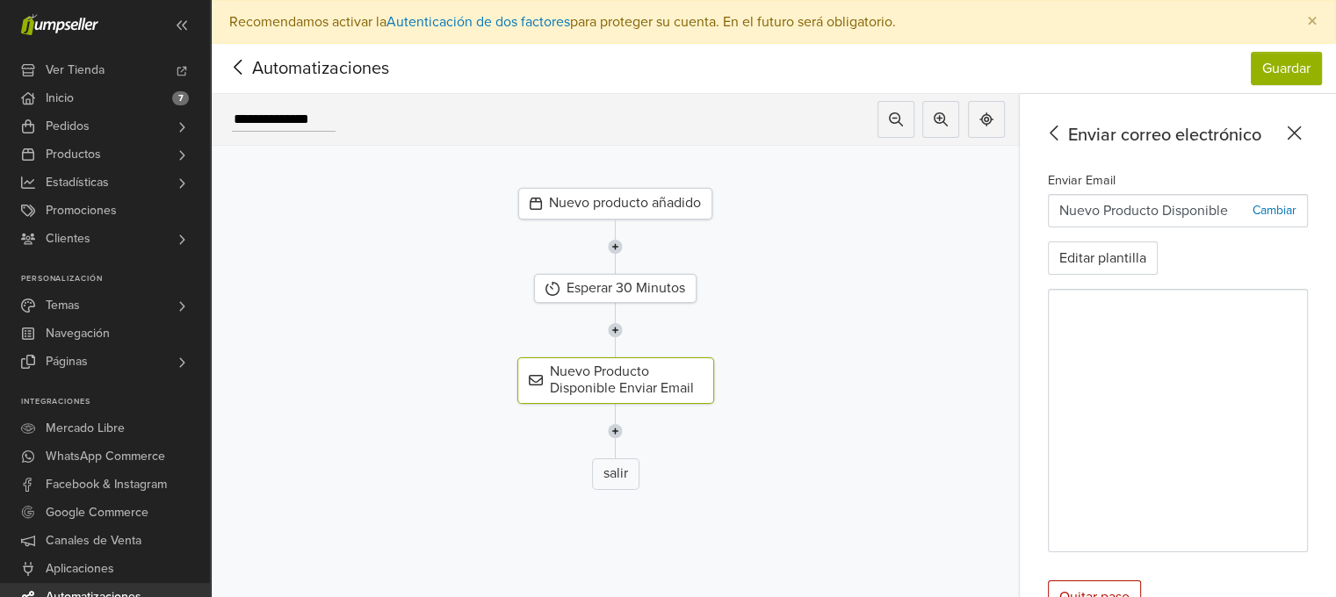
click at [237, 66] on icon at bounding box center [238, 67] width 27 height 22
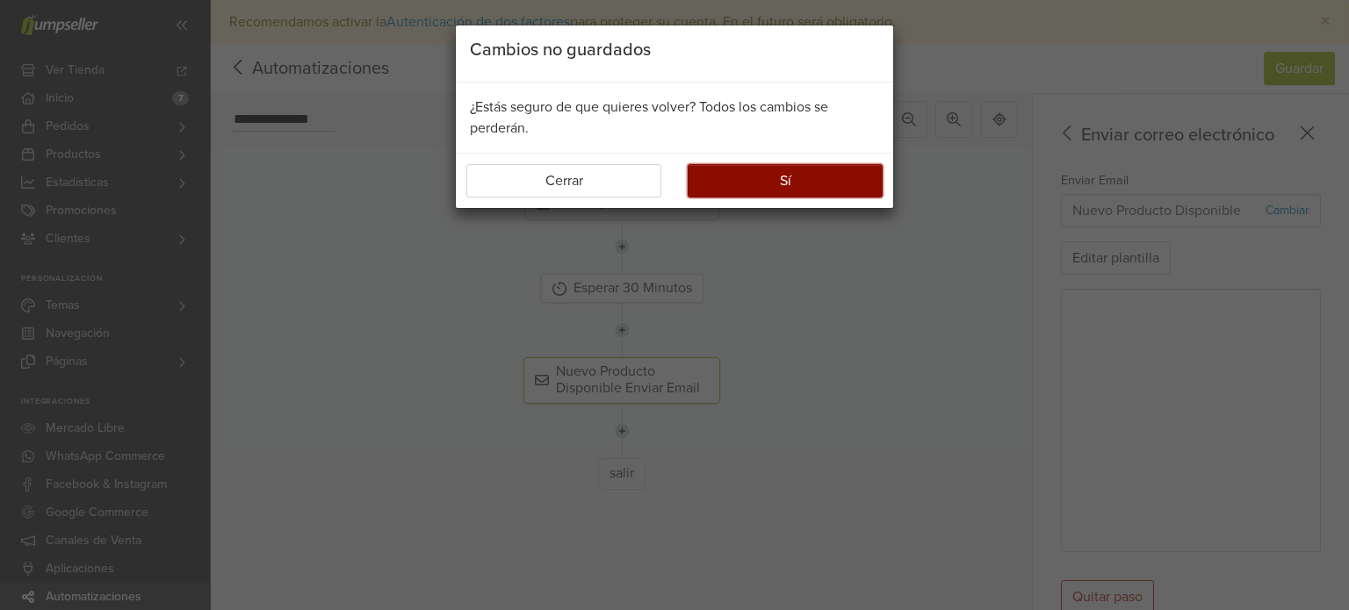
click at [753, 186] on button "Sí" at bounding box center [785, 180] width 195 height 33
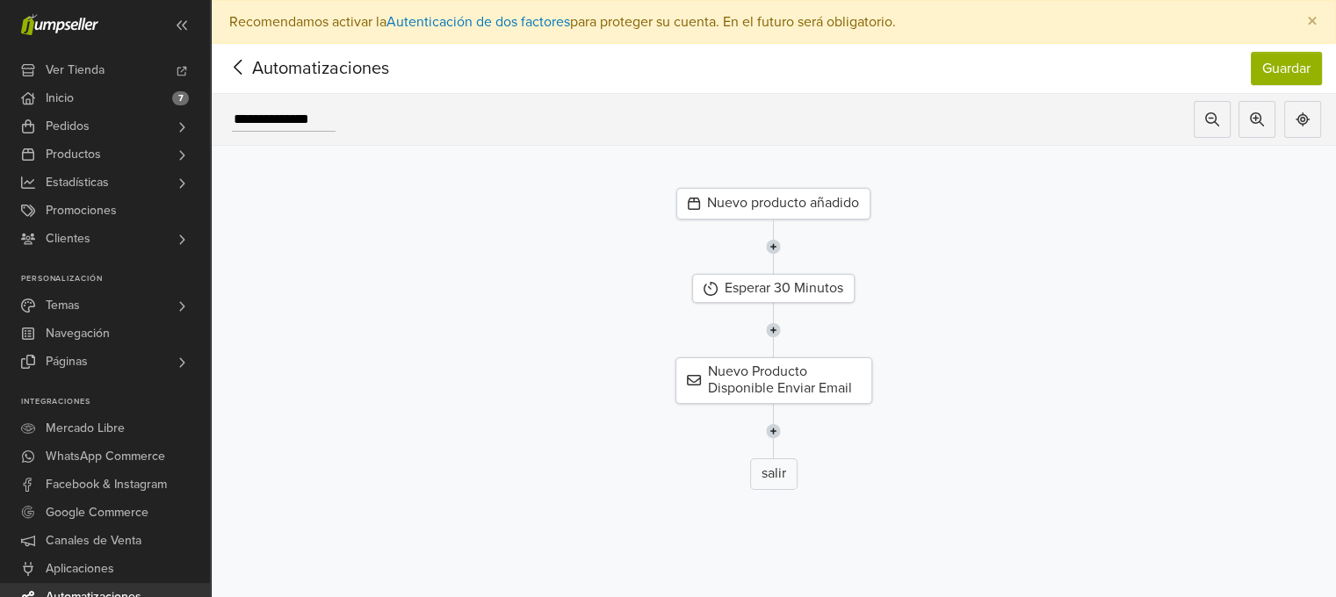
click at [232, 66] on icon at bounding box center [238, 67] width 27 height 22
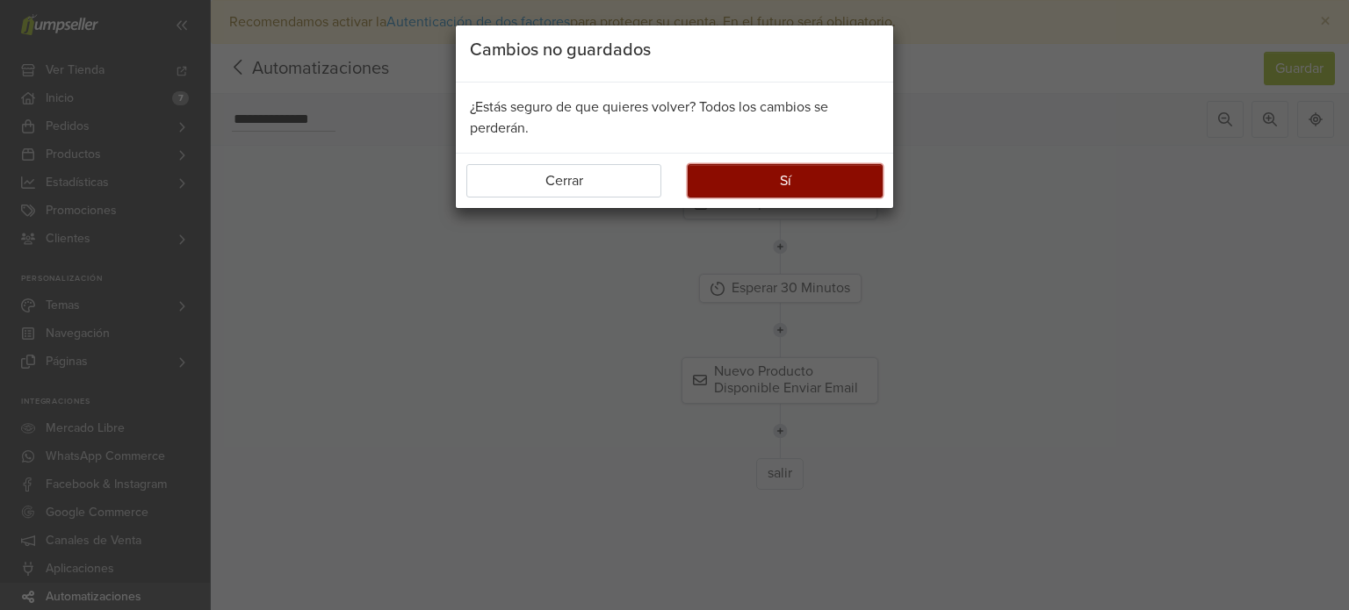
click at [780, 178] on button "Sí" at bounding box center [785, 180] width 195 height 33
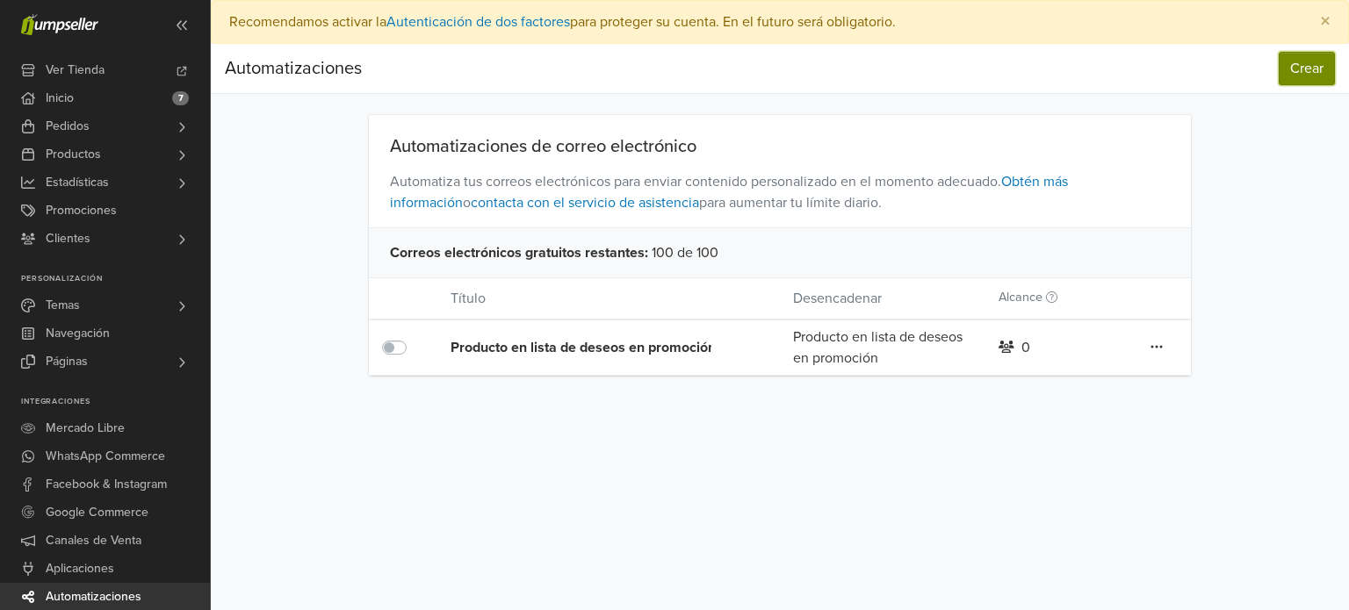
click at [1314, 76] on button "Crear" at bounding box center [1307, 68] width 56 height 33
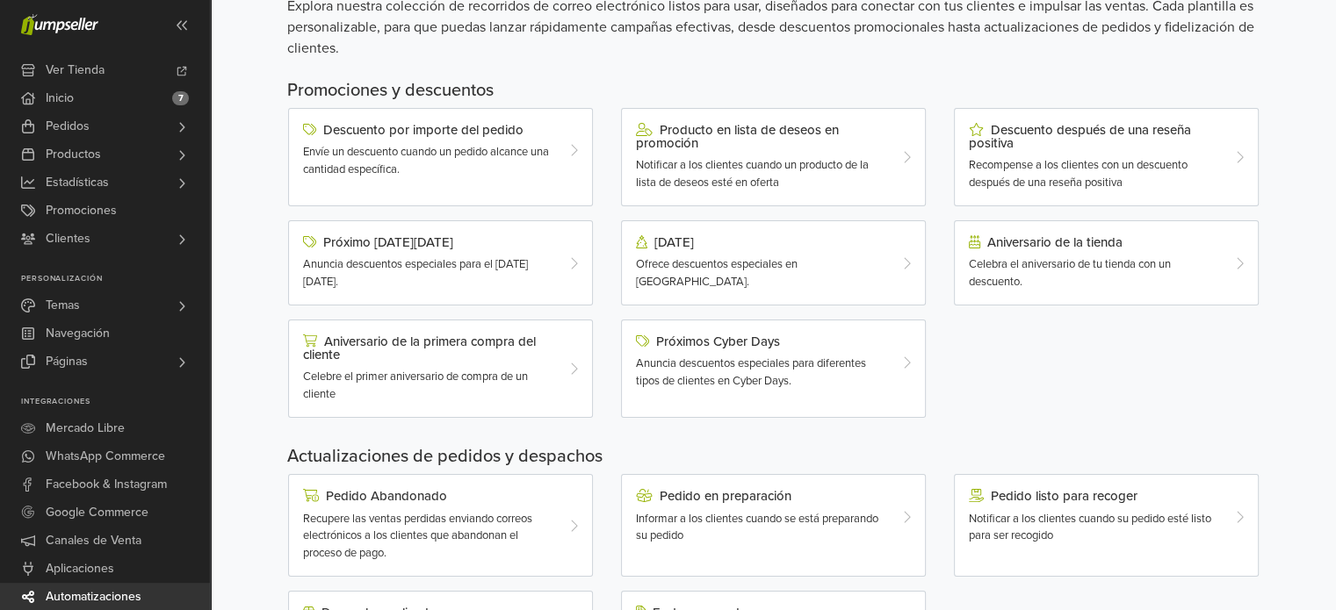
scroll to position [148, 0]
click at [525, 337] on div "Aniversario de la primera compra del cliente" at bounding box center [428, 348] width 250 height 27
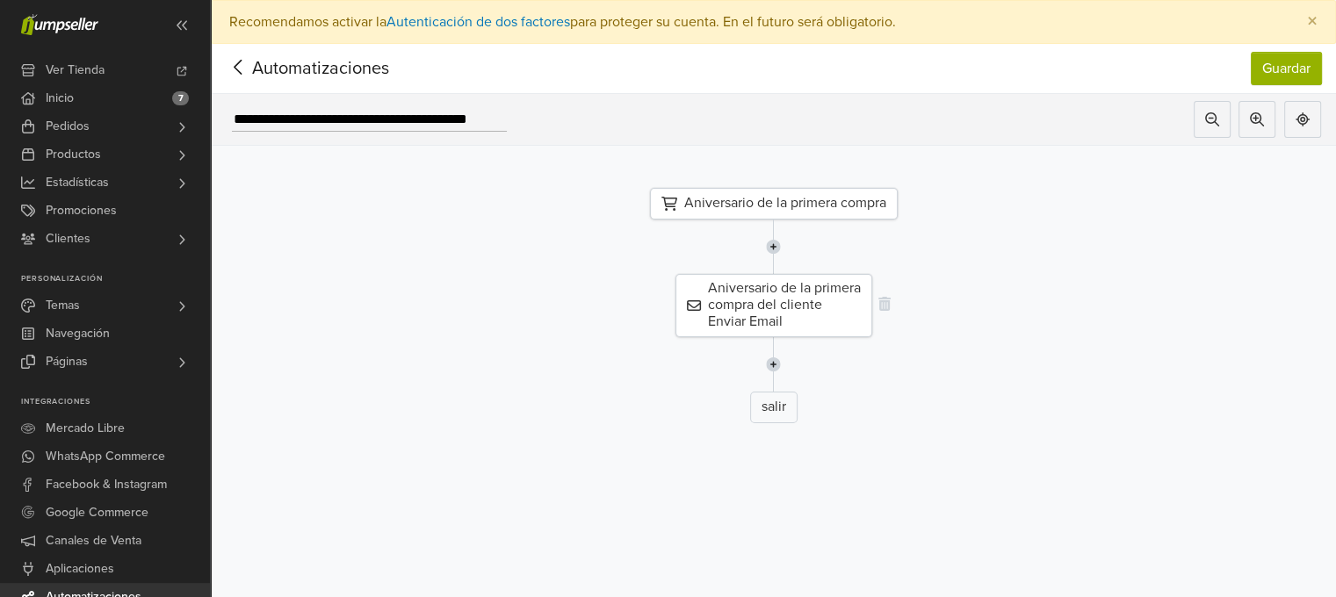
click at [810, 295] on div "Aniversario de la primera compra del cliente Enviar Email" at bounding box center [773, 305] width 197 height 63
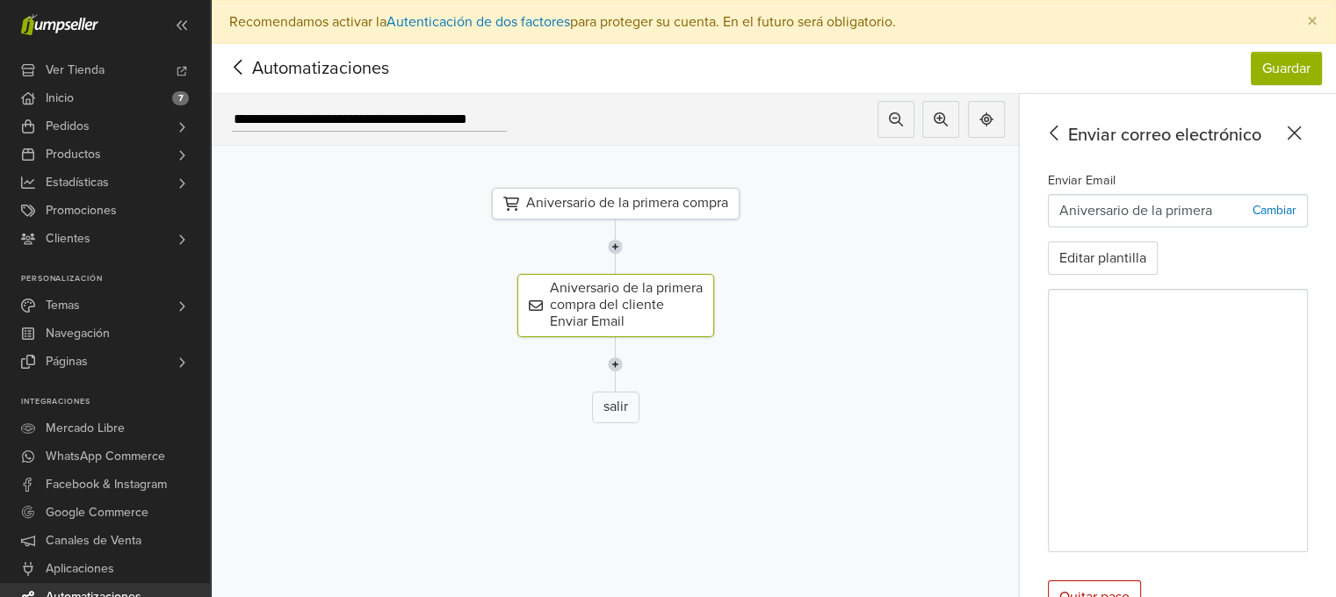
click at [249, 66] on icon at bounding box center [238, 67] width 27 height 22
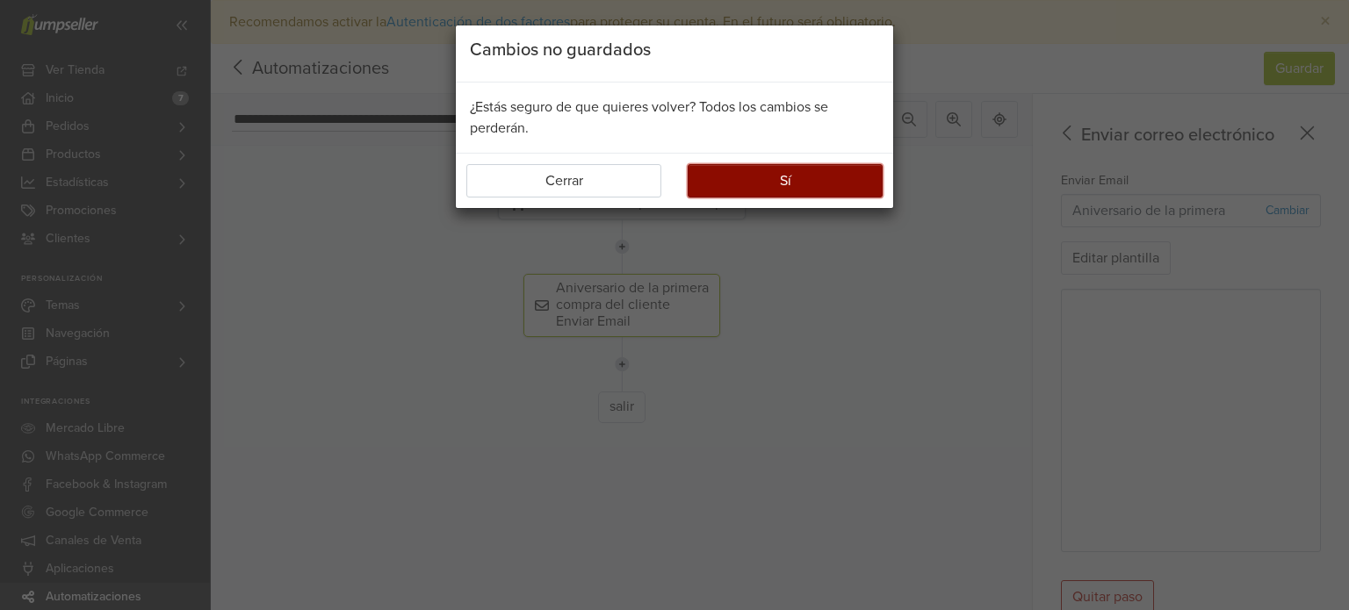
click at [732, 191] on button "Sí" at bounding box center [785, 180] width 195 height 33
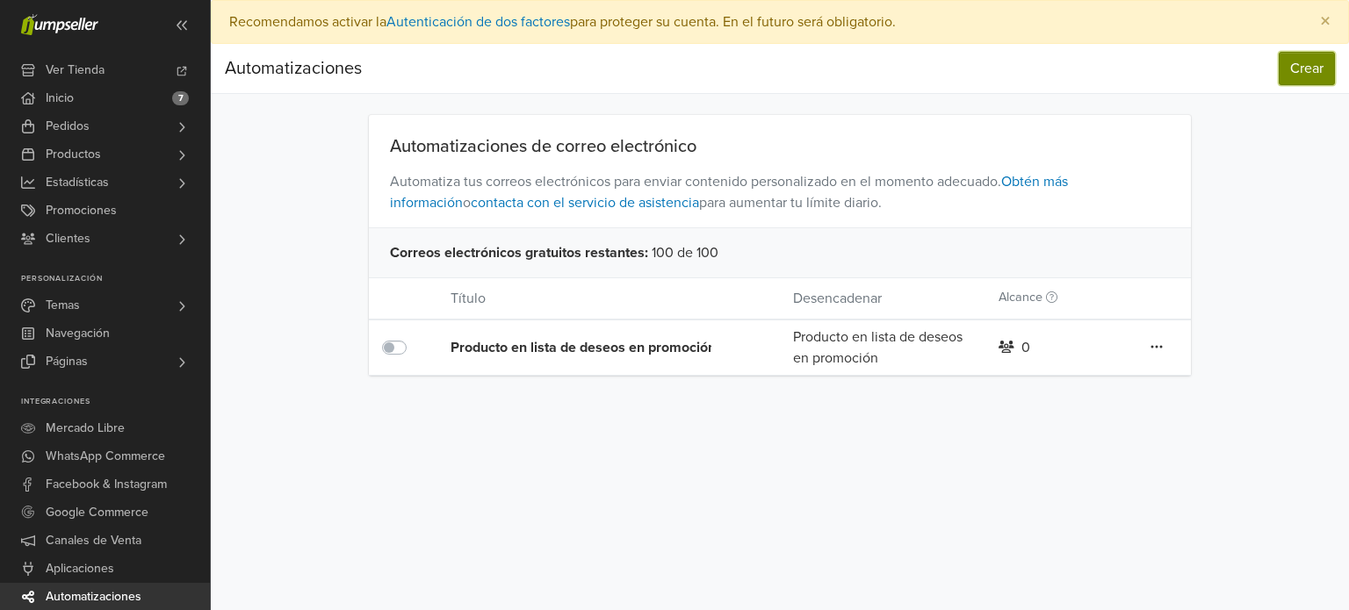
click at [1320, 68] on button "Crear" at bounding box center [1307, 68] width 56 height 33
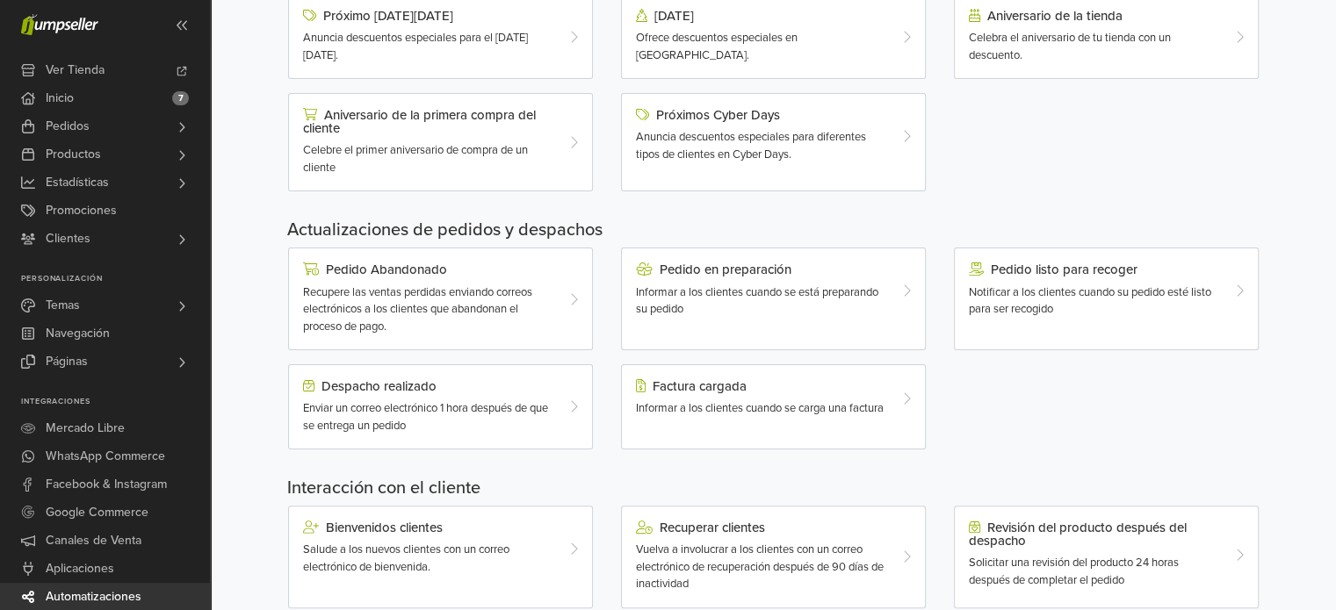
scroll to position [552, 0]
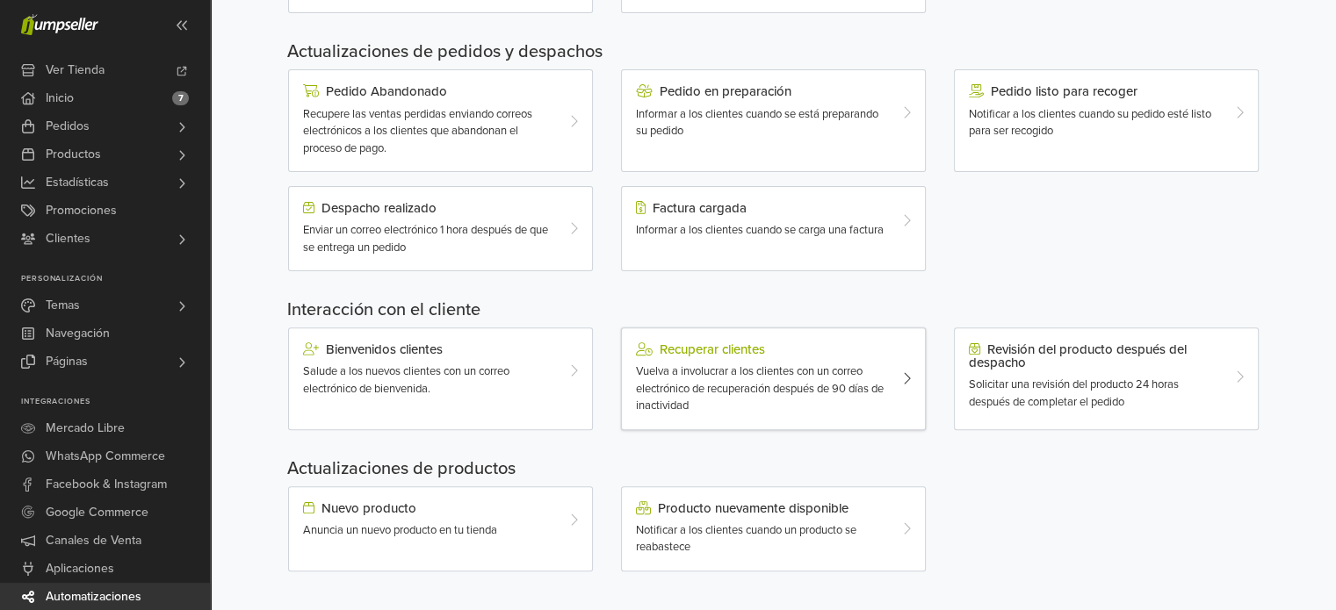
click at [702, 343] on div "Recuperar clientes" at bounding box center [761, 349] width 250 height 14
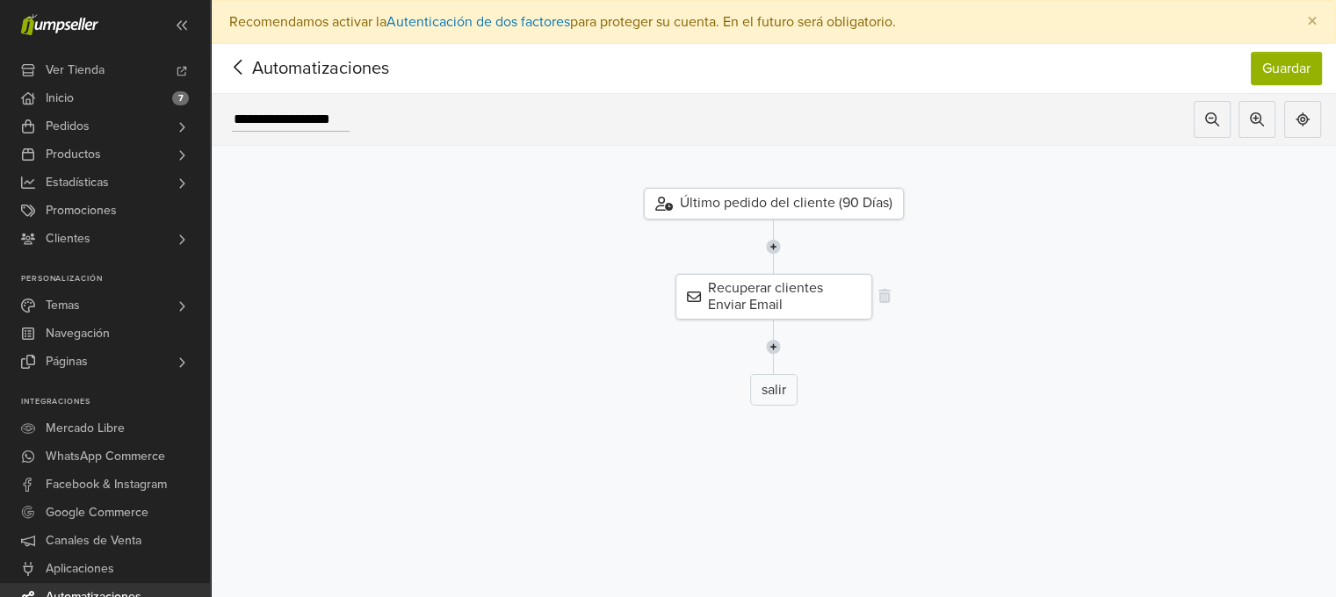
click at [724, 301] on div "Recuperar clientes Enviar Email" at bounding box center [773, 297] width 197 height 46
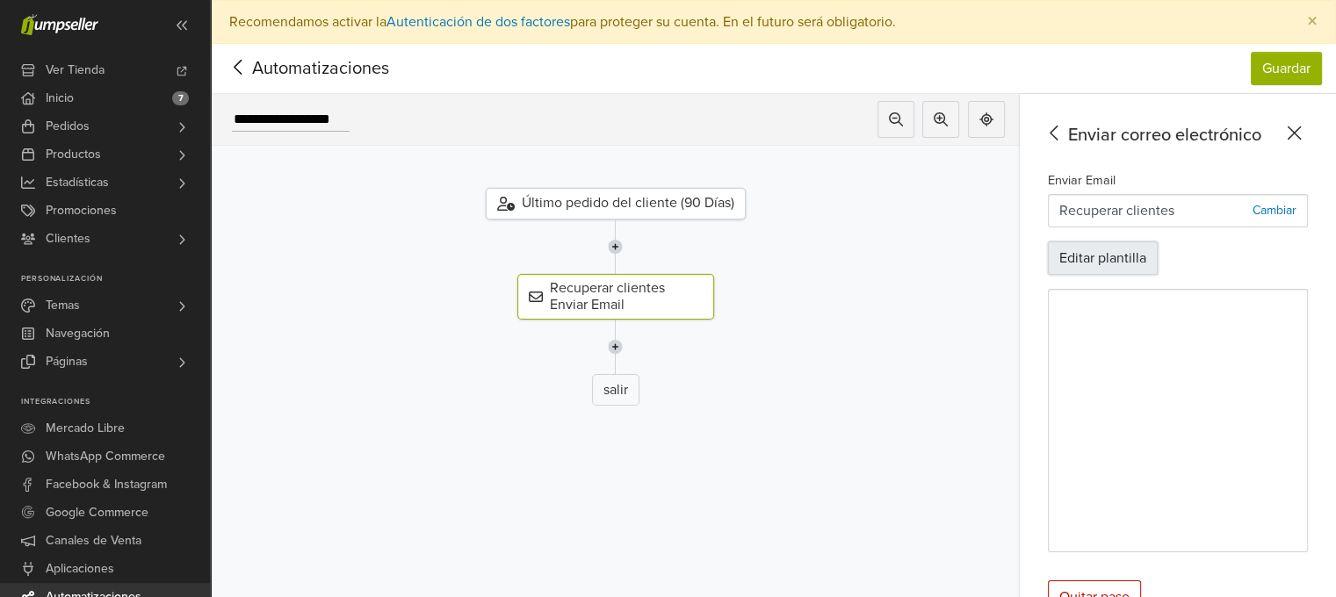
click at [1107, 258] on button "Editar plantilla" at bounding box center [1103, 257] width 110 height 33
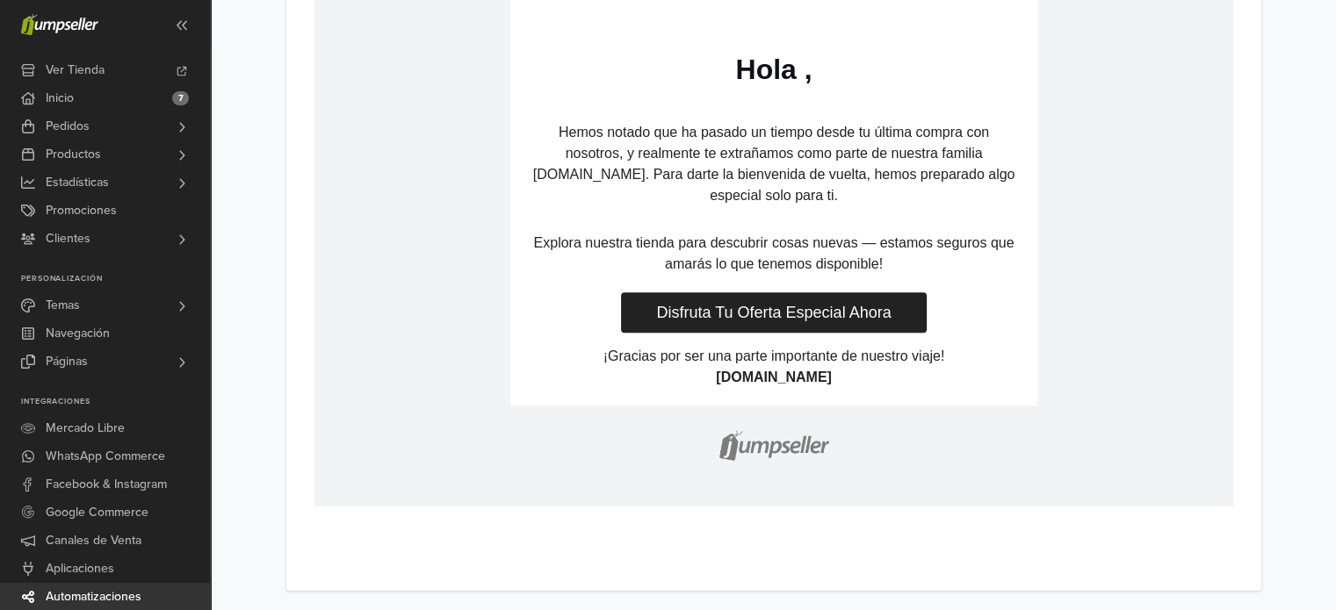
scroll to position [713, 0]
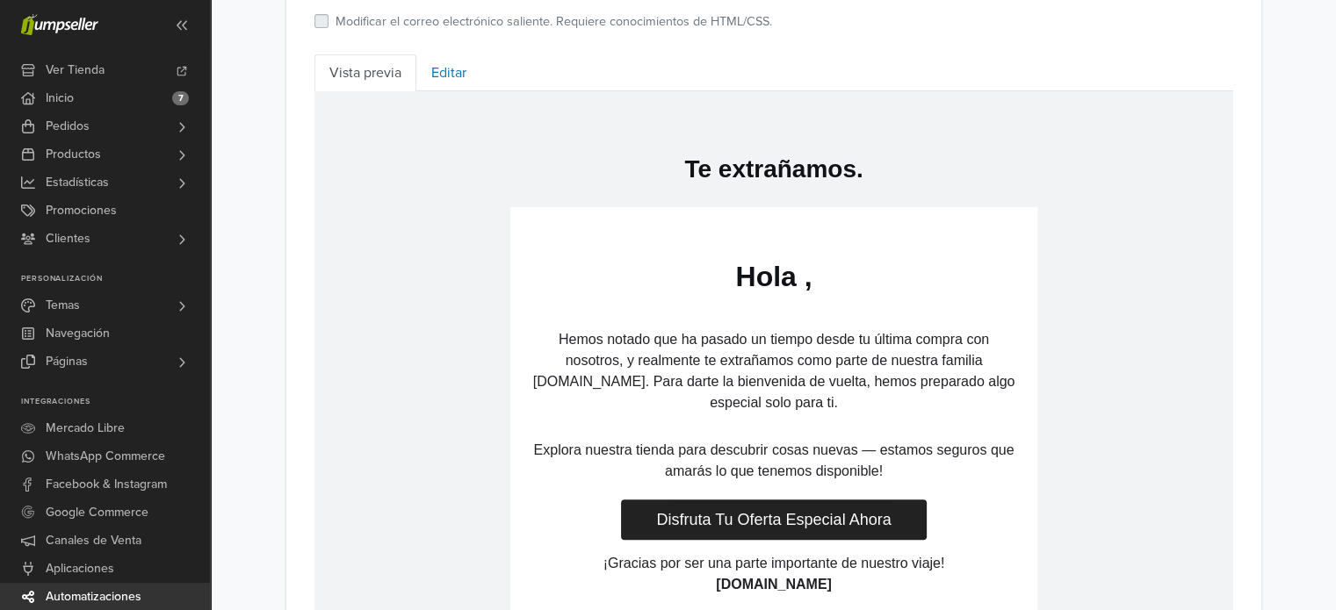
click at [566, 346] on p "Hemos notado que ha pasado un tiempo desde tu última compra con nosotros, y rea…" at bounding box center [773, 370] width 492 height 84
click at [437, 75] on link "Editar" at bounding box center [448, 72] width 65 height 37
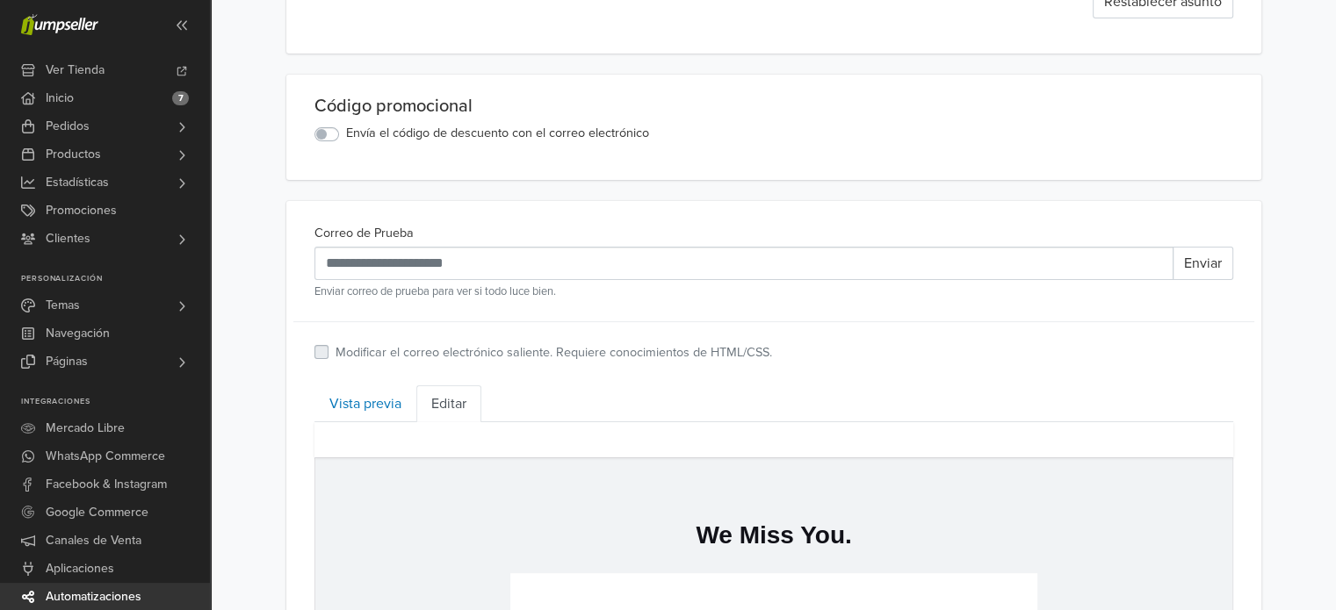
scroll to position [234, 0]
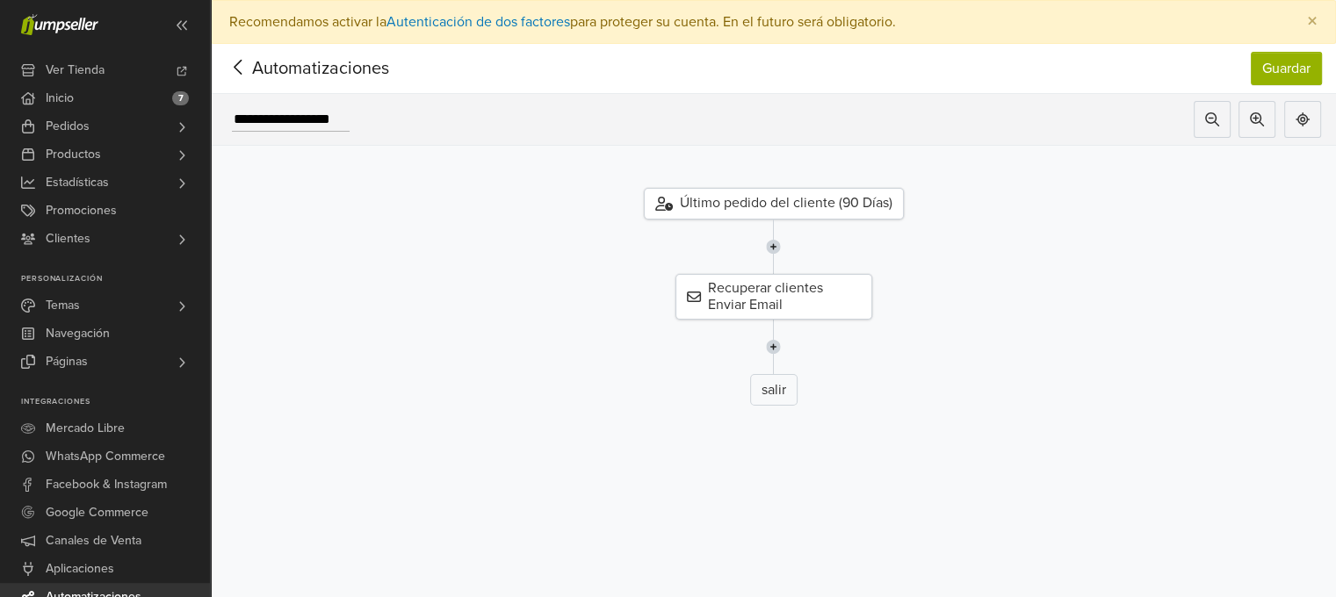
click at [239, 62] on icon at bounding box center [238, 67] width 8 height 15
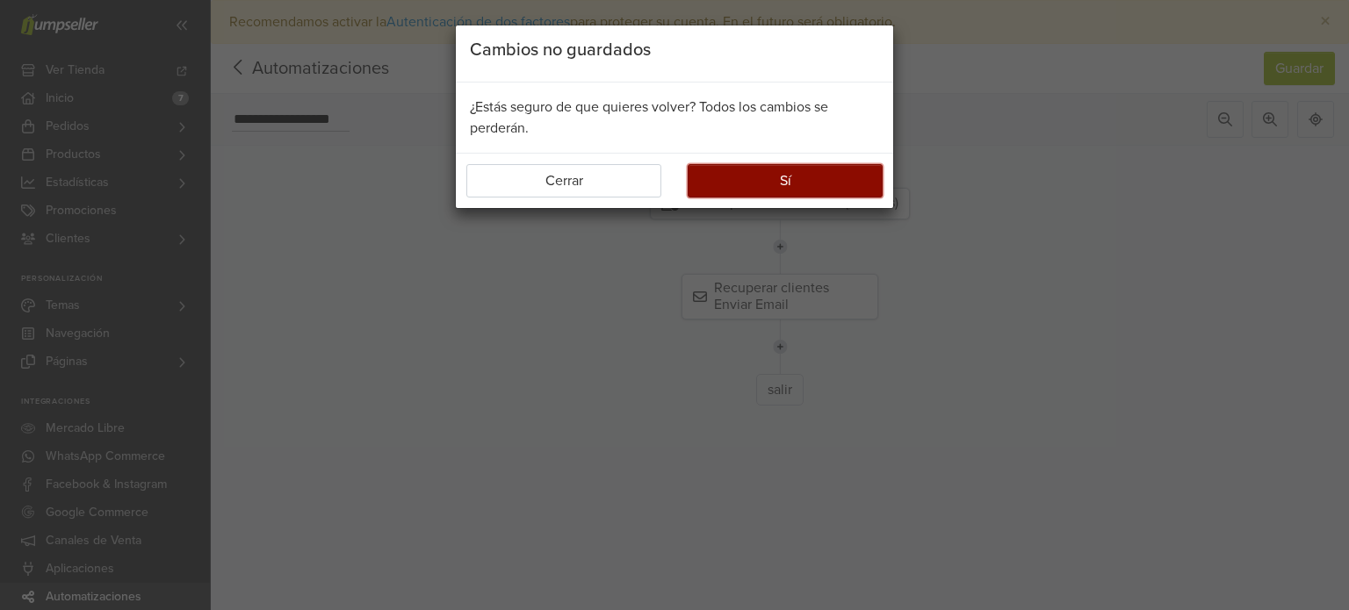
click at [774, 179] on button "Sí" at bounding box center [785, 180] width 195 height 33
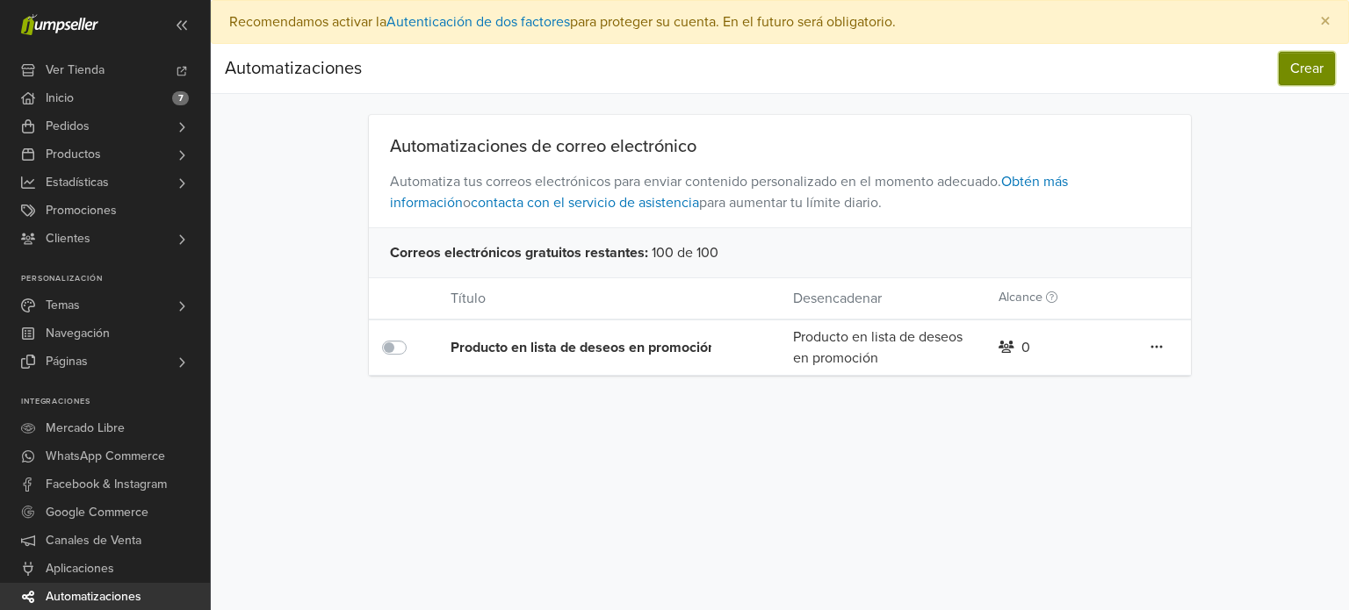
click at [1296, 74] on button "Crear" at bounding box center [1307, 68] width 56 height 33
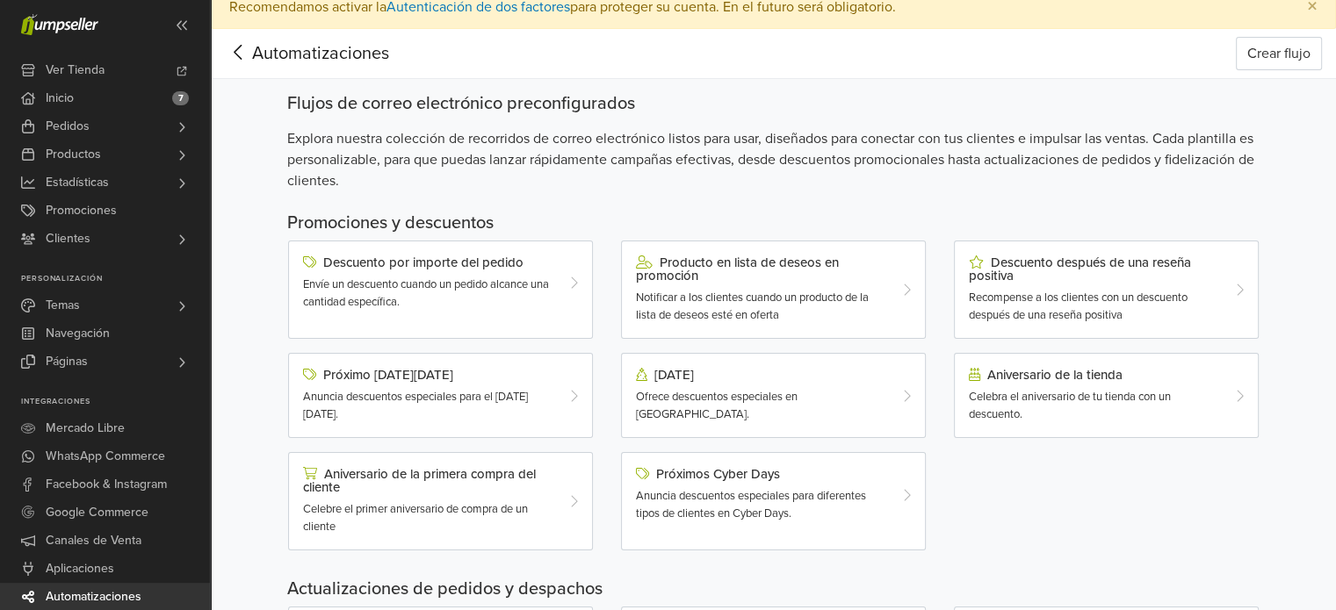
scroll to position [5, 0]
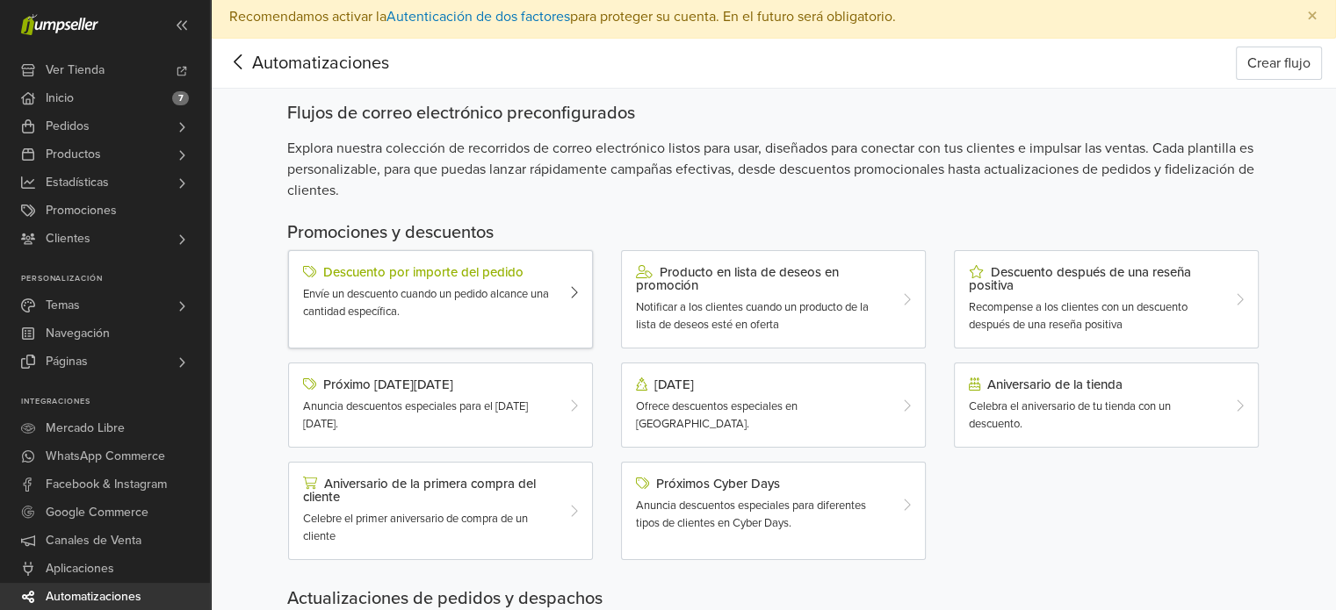
click at [504, 289] on span "Envíe un descuento cuando un pedido alcance una cantidad específica." at bounding box center [426, 303] width 246 height 32
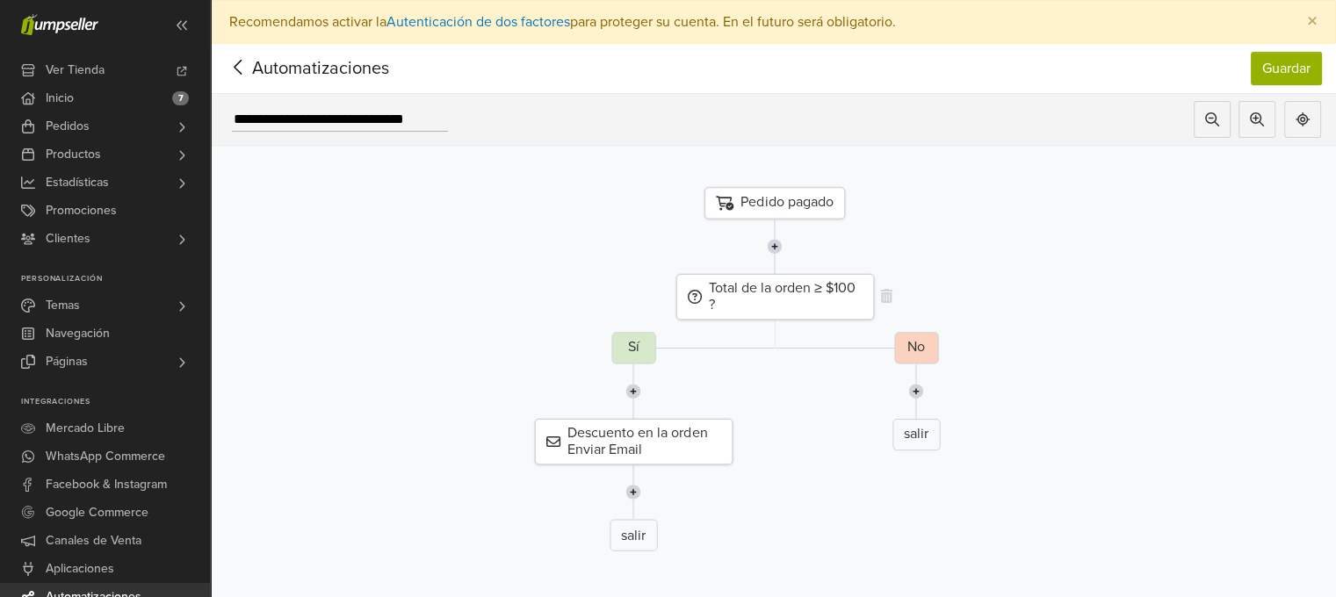
click at [780, 298] on div "Total de la orden ≥ $100 ?" at bounding box center [774, 297] width 198 height 47
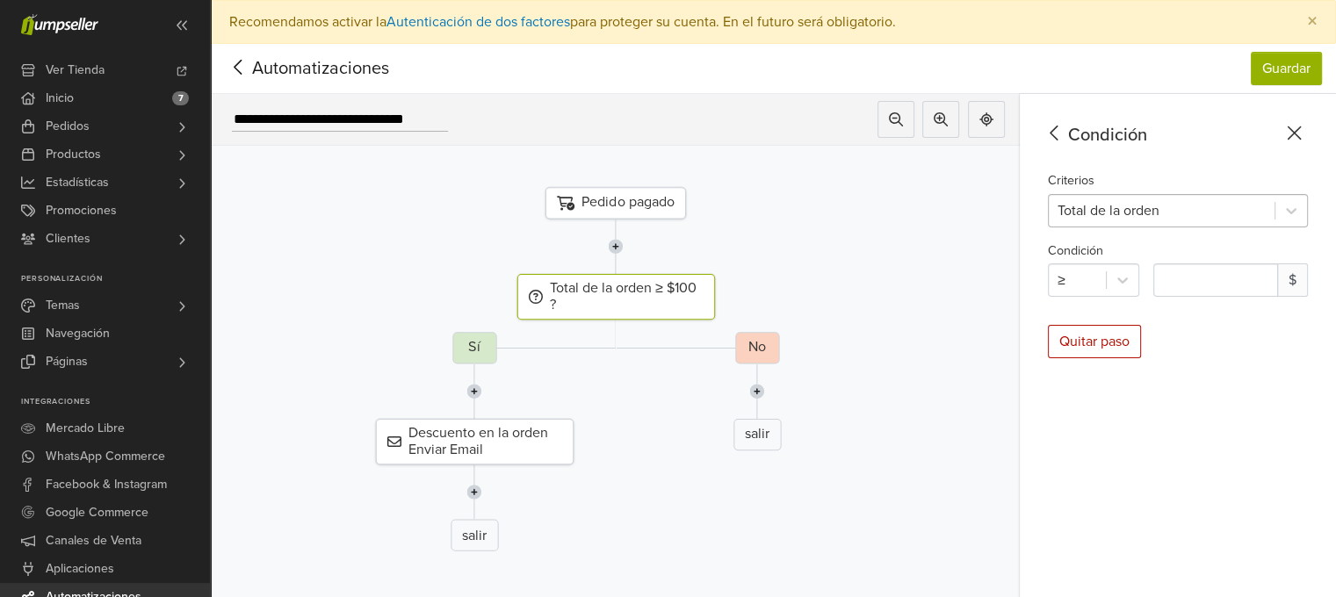
click at [1135, 212] on div at bounding box center [1161, 210] width 208 height 25
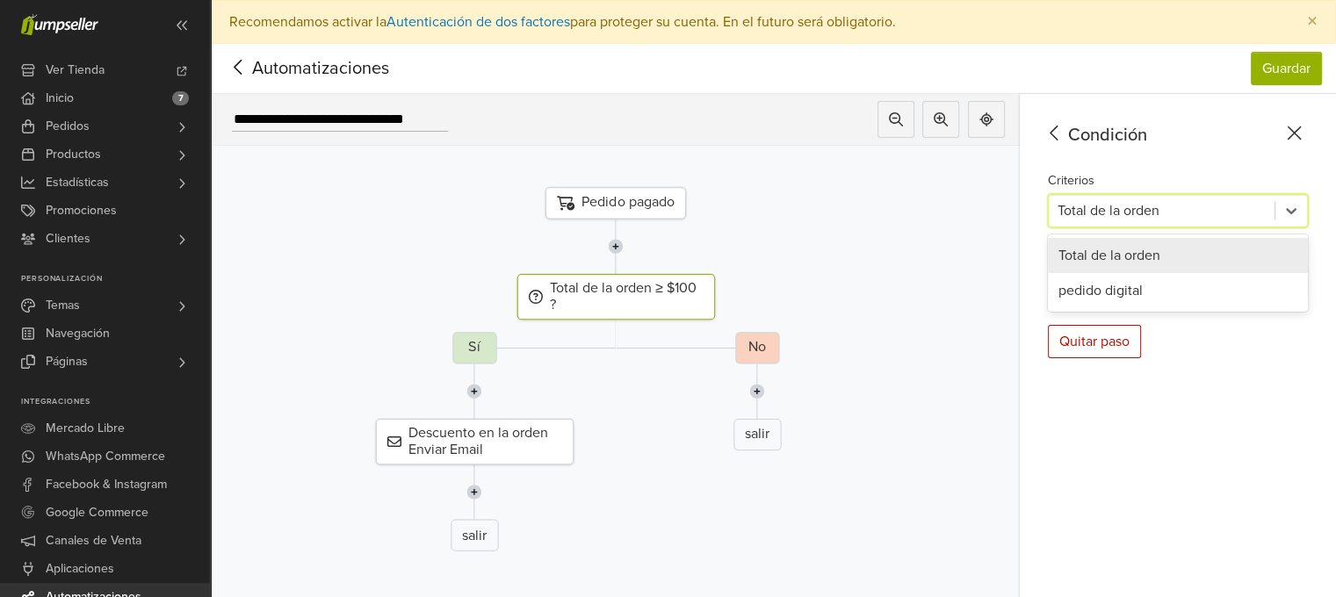
click at [1135, 212] on div at bounding box center [1161, 210] width 208 height 25
click at [245, 68] on icon at bounding box center [238, 67] width 27 height 22
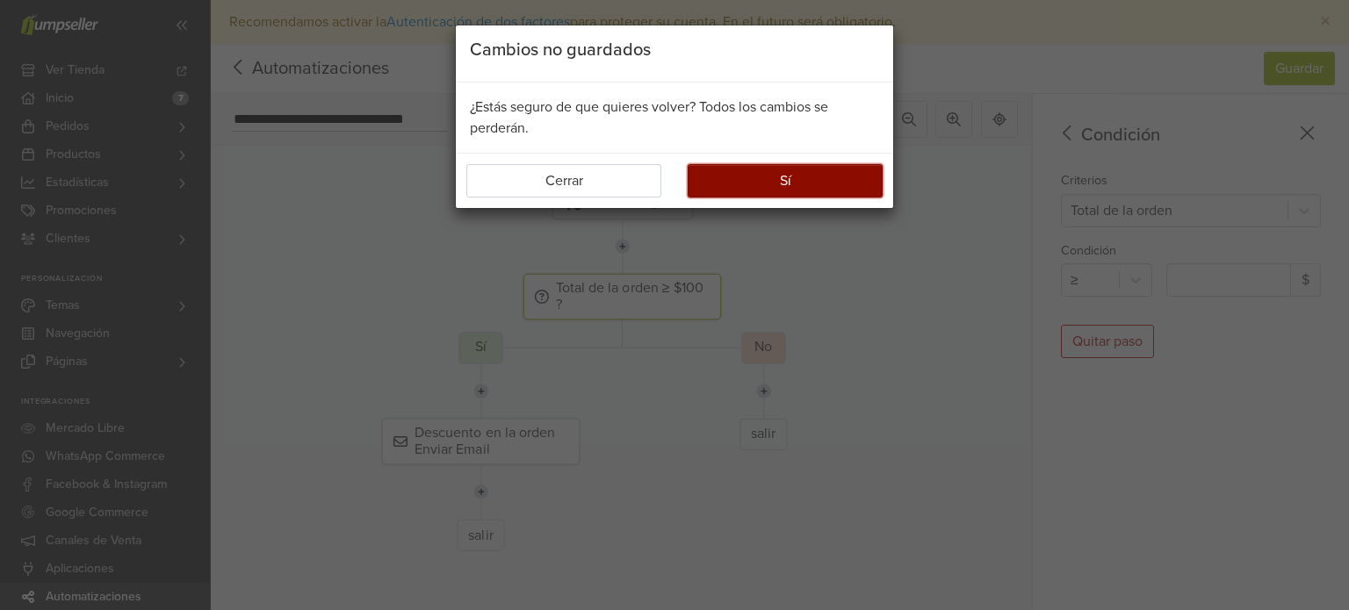
click at [807, 176] on button "Sí" at bounding box center [785, 180] width 195 height 33
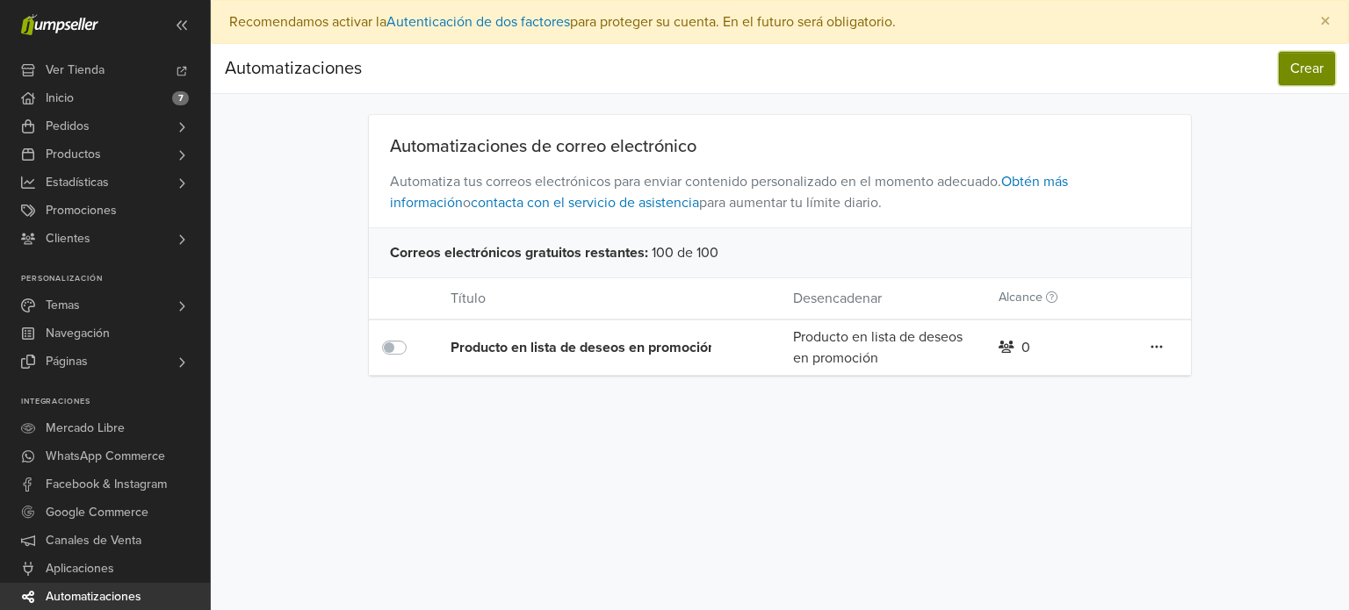
click at [1282, 82] on button "Crear" at bounding box center [1307, 68] width 56 height 33
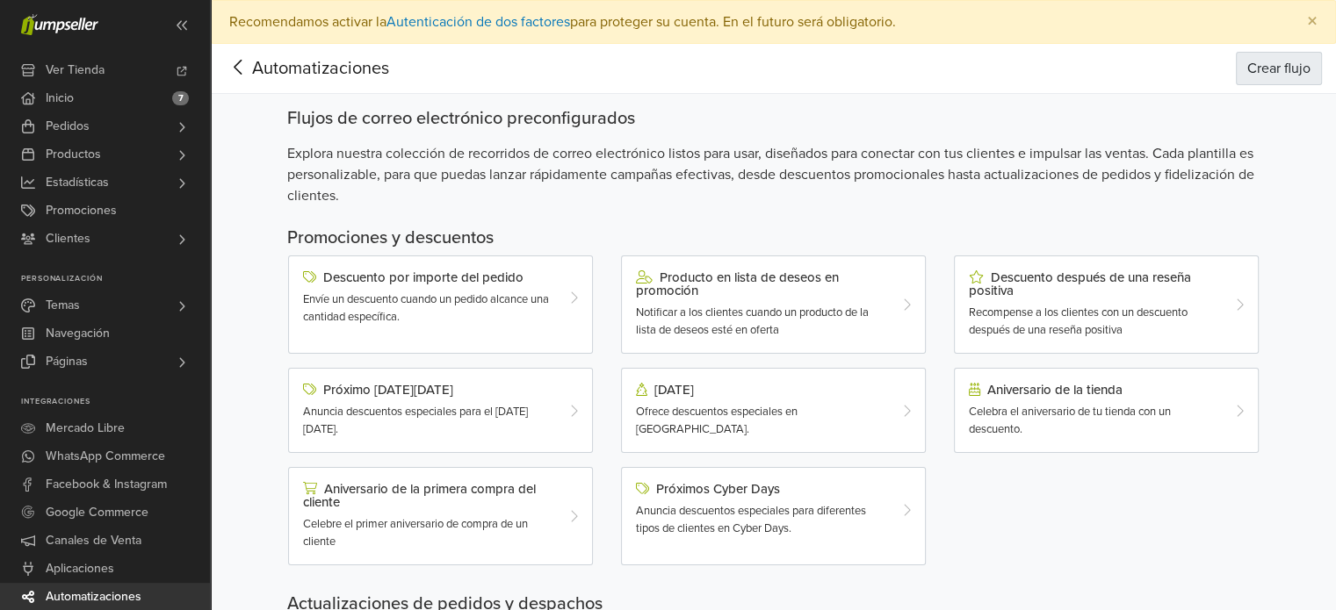
click at [897, 112] on div "Flujos de correo electrónico preconfigurados" at bounding box center [773, 118] width 973 height 21
click at [1291, 64] on button "Crear flujo" at bounding box center [1278, 68] width 86 height 33
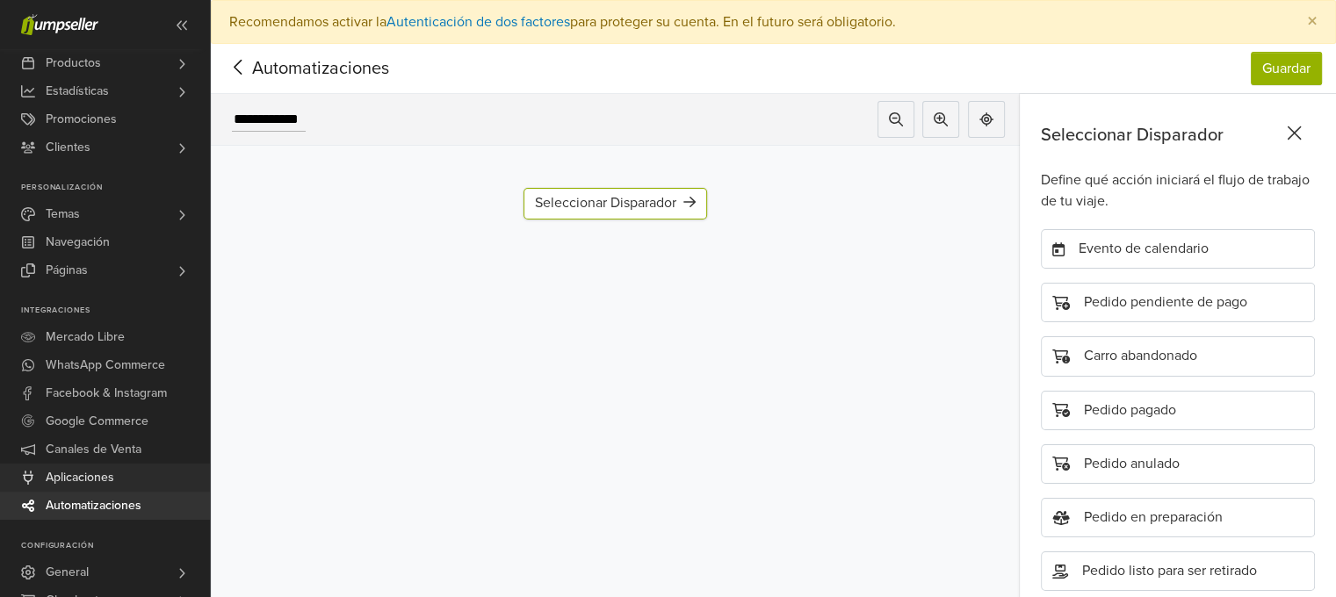
click at [65, 481] on span "Aplicaciones" at bounding box center [80, 478] width 68 height 28
